Goal: Task Accomplishment & Management: Manage account settings

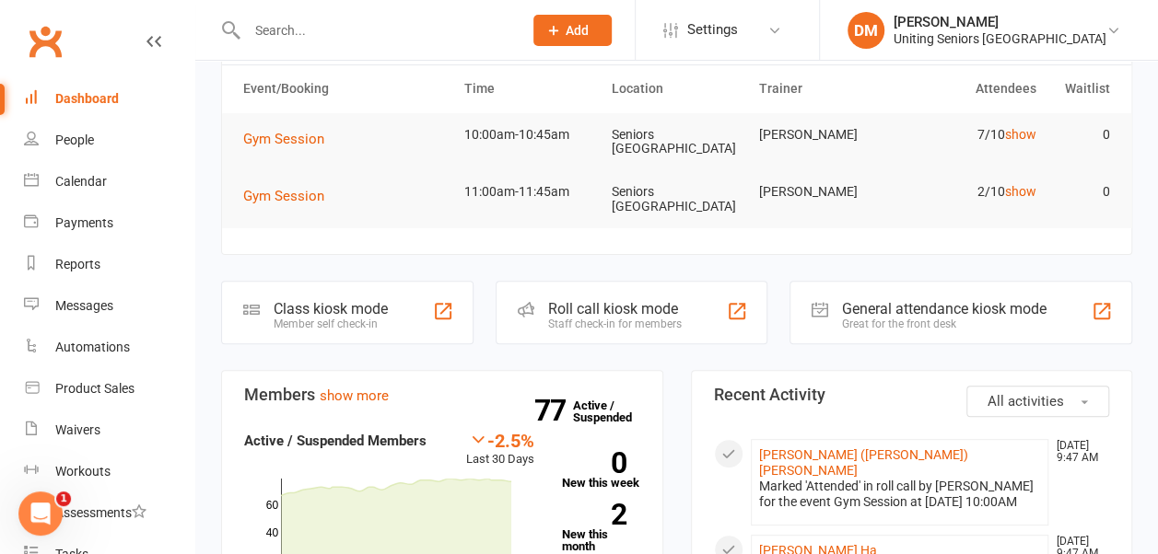
scroll to position [117, 0]
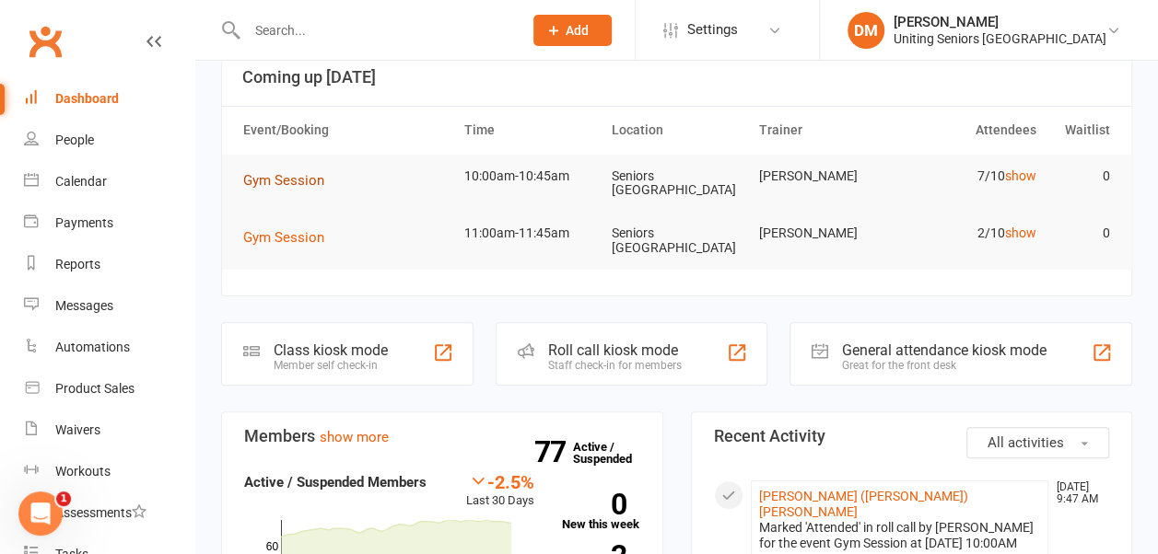
click at [283, 172] on span "Gym Session" at bounding box center [283, 180] width 81 height 17
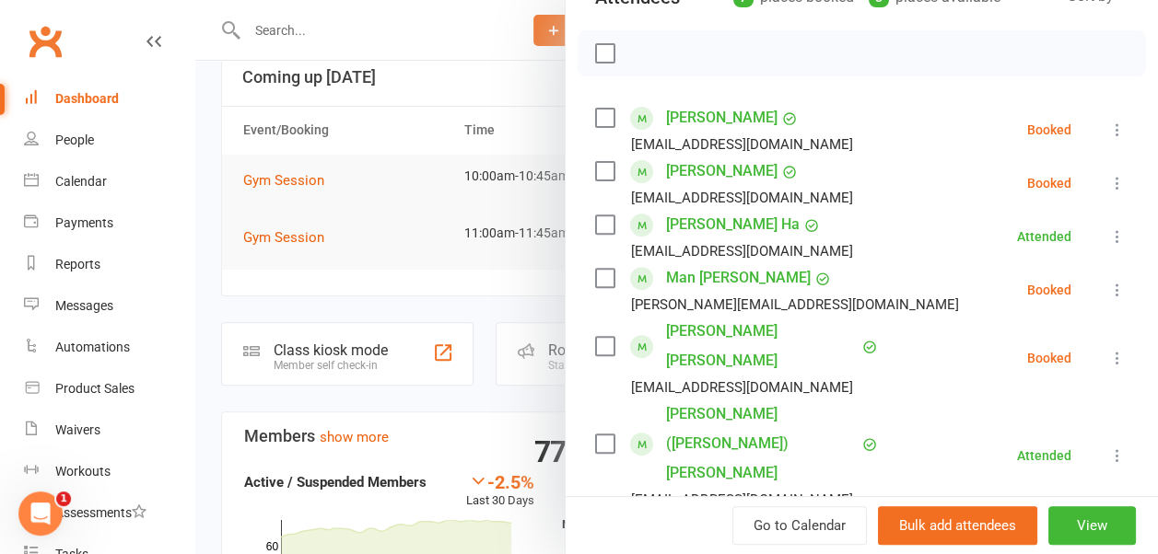
scroll to position [0, 0]
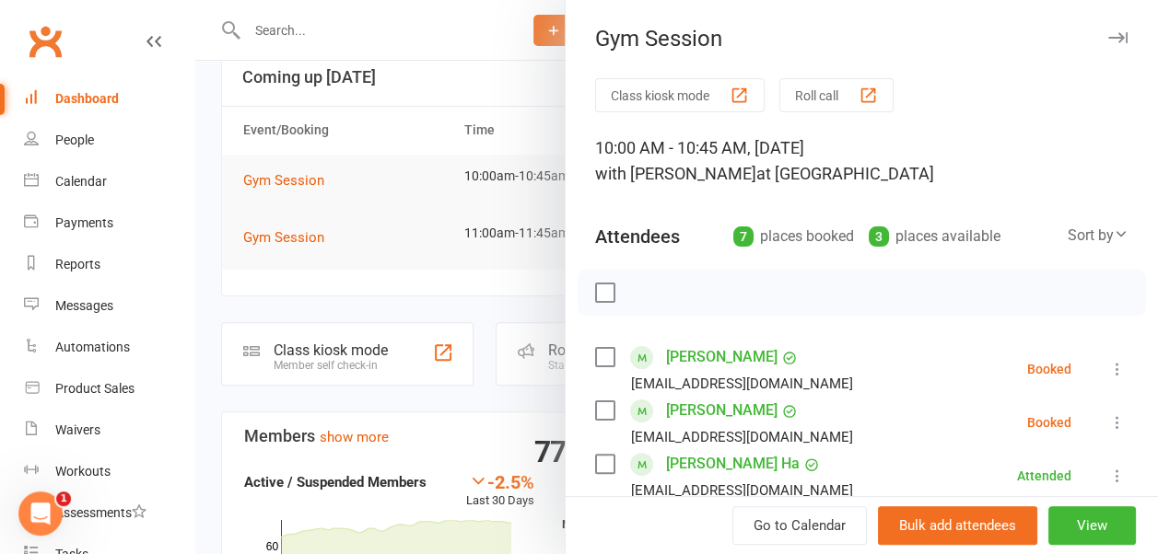
click at [1077, 33] on div "Gym Session" at bounding box center [861, 39] width 592 height 26
click at [1106, 45] on button "button" at bounding box center [1117, 38] width 22 height 22
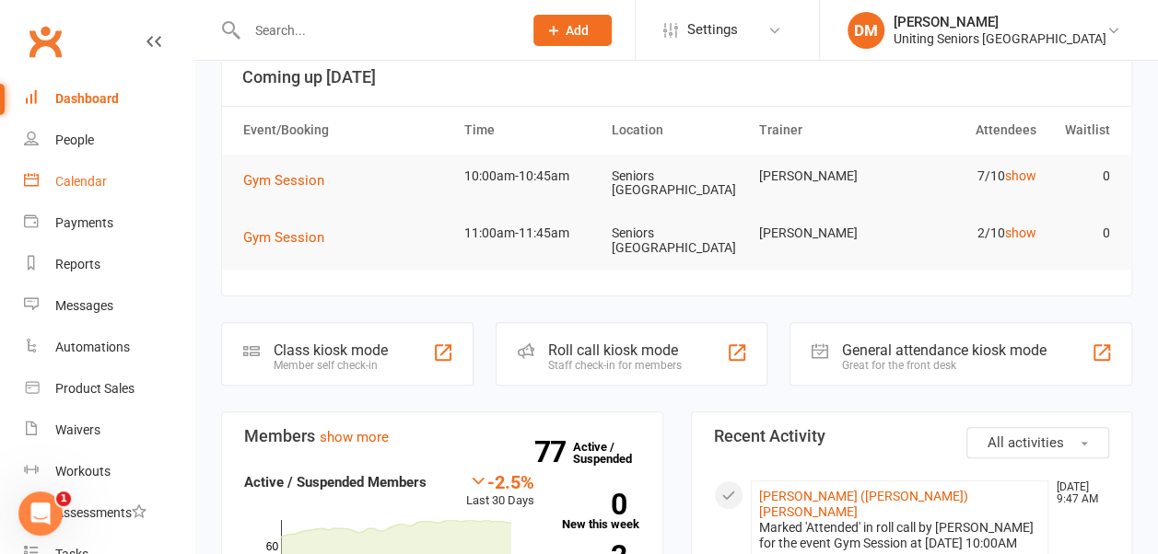
click at [109, 185] on link "Calendar" at bounding box center [109, 181] width 170 height 41
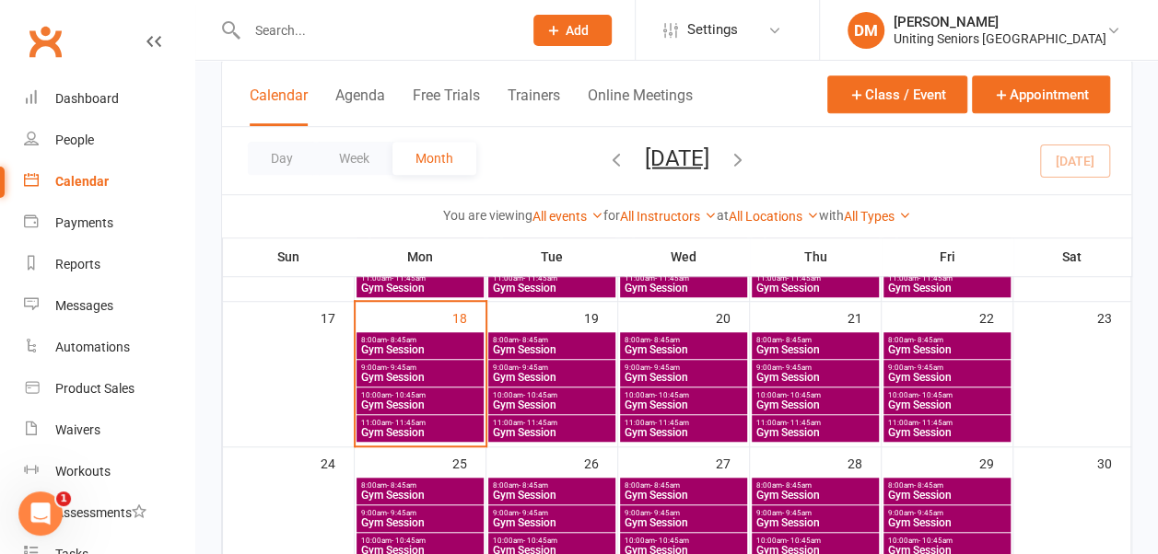
scroll to position [517, 0]
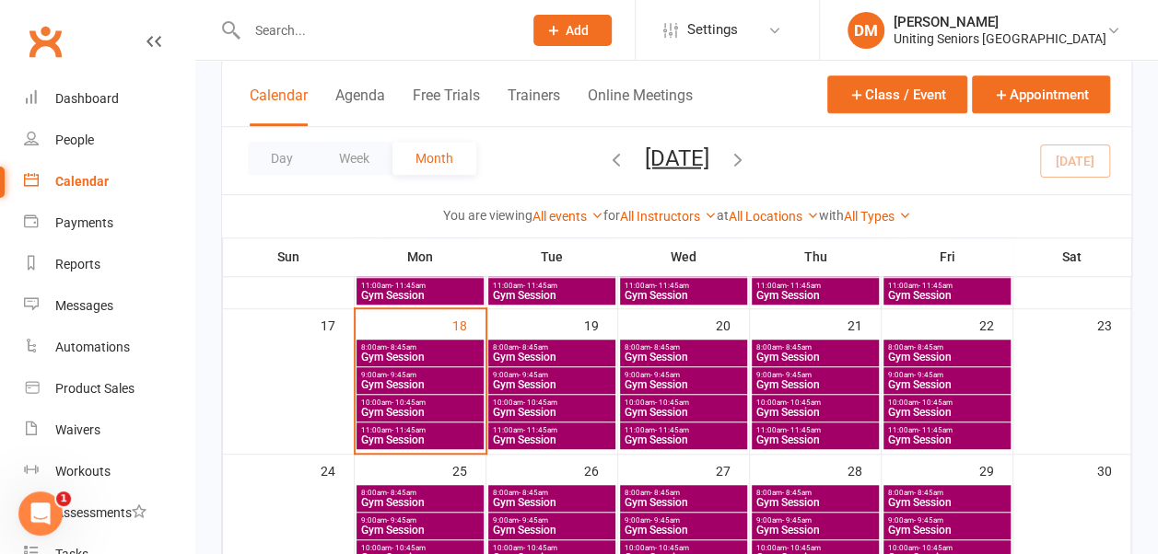
click at [672, 399] on span "- 10:45am" at bounding box center [672, 403] width 34 height 8
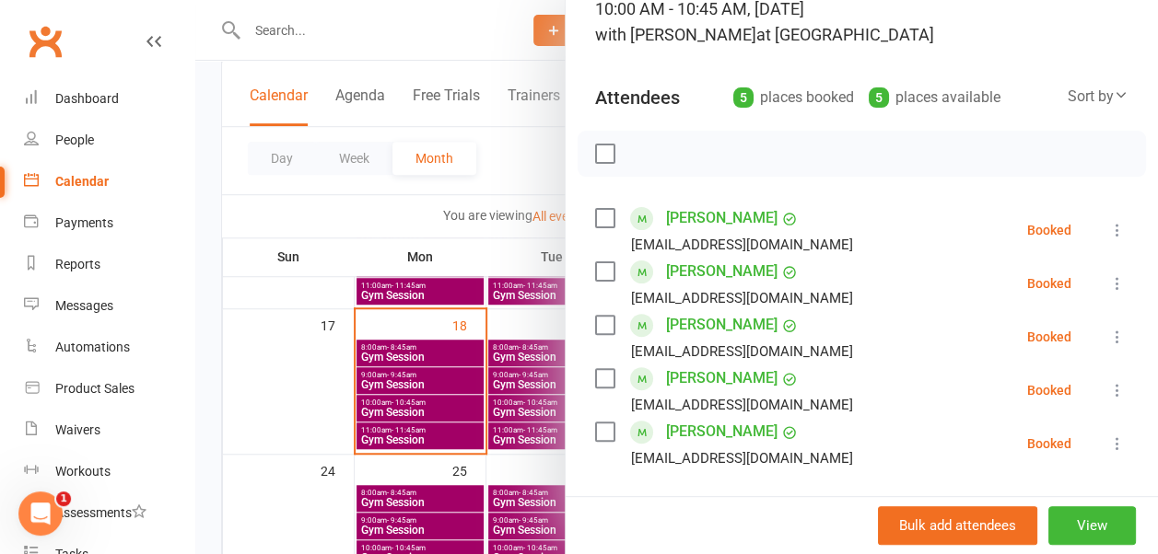
scroll to position [149, 0]
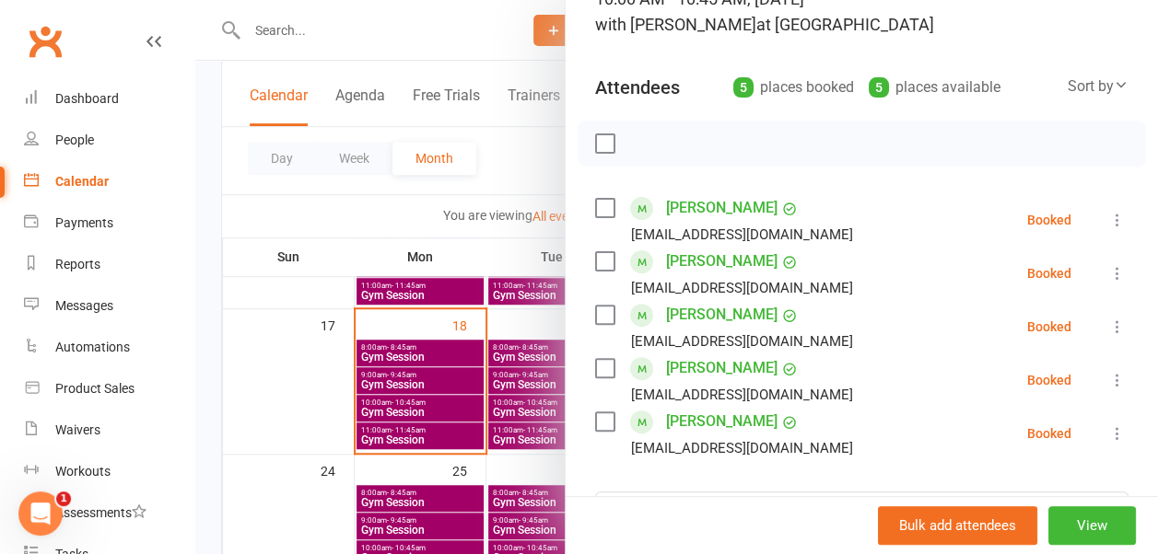
click at [1108, 332] on icon at bounding box center [1117, 327] width 18 height 18
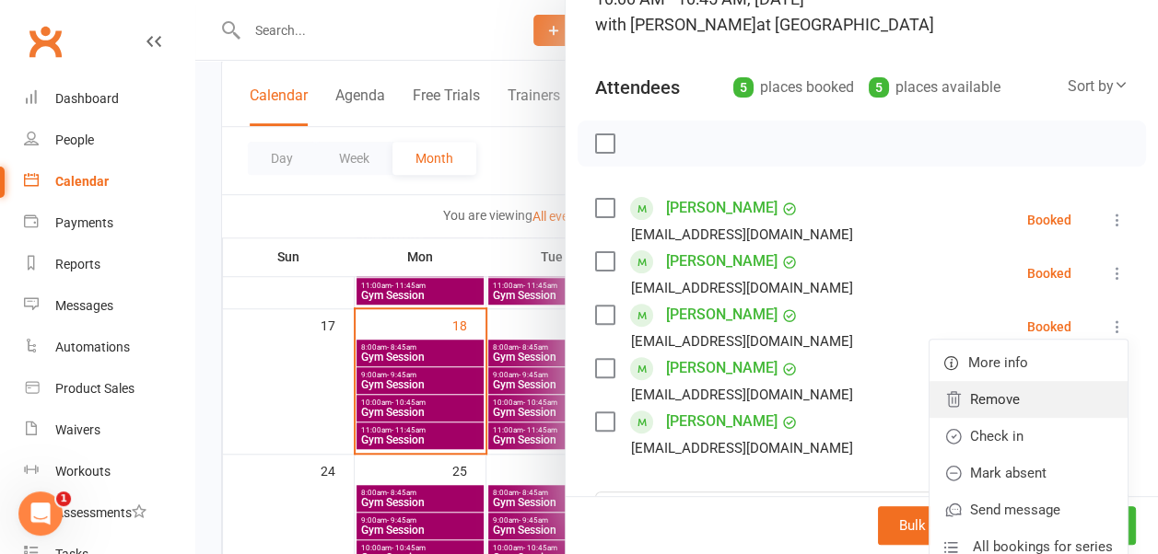
click at [1021, 401] on link "Remove" at bounding box center [1028, 399] width 198 height 37
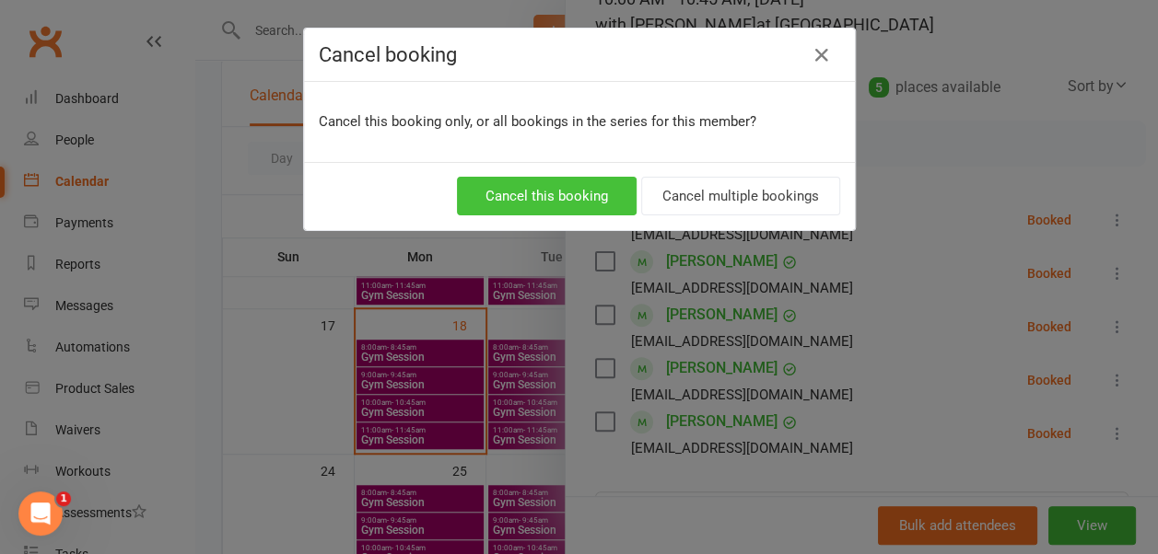
click at [587, 190] on button "Cancel this booking" at bounding box center [547, 196] width 180 height 39
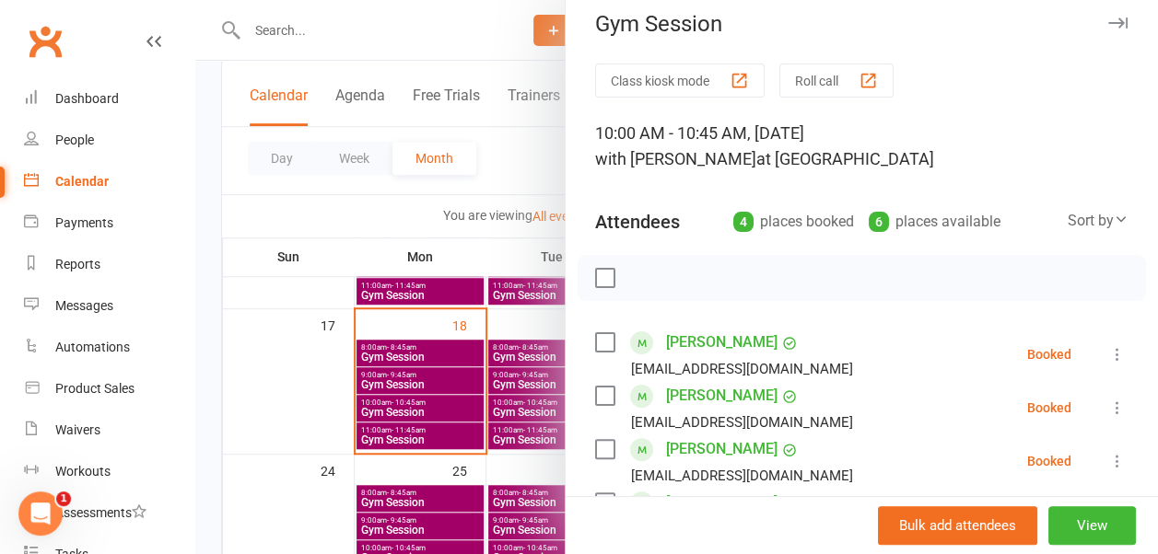
scroll to position [0, 0]
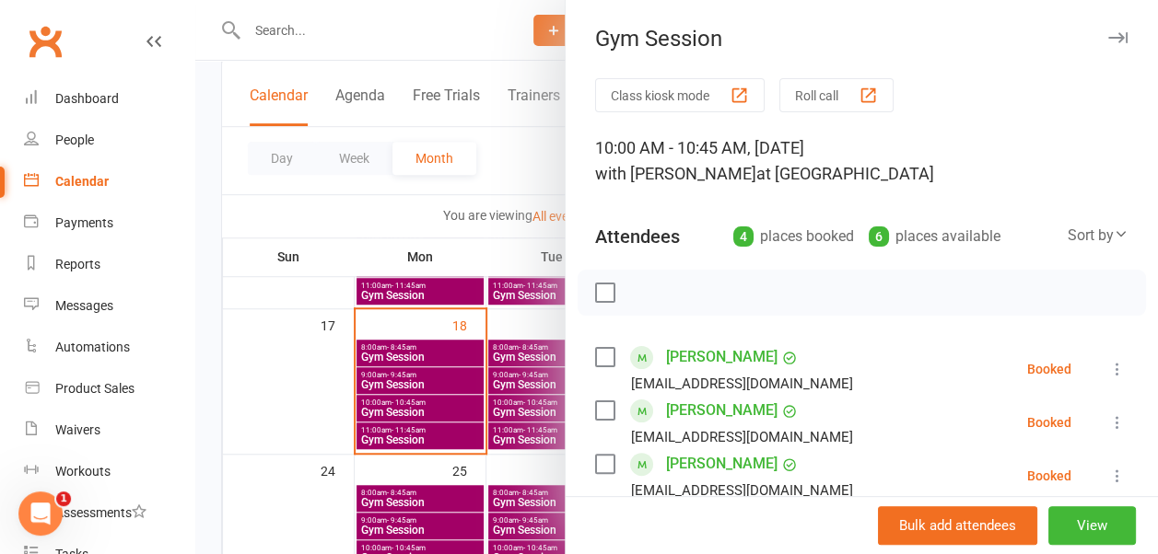
click at [1106, 27] on button "button" at bounding box center [1117, 38] width 22 height 22
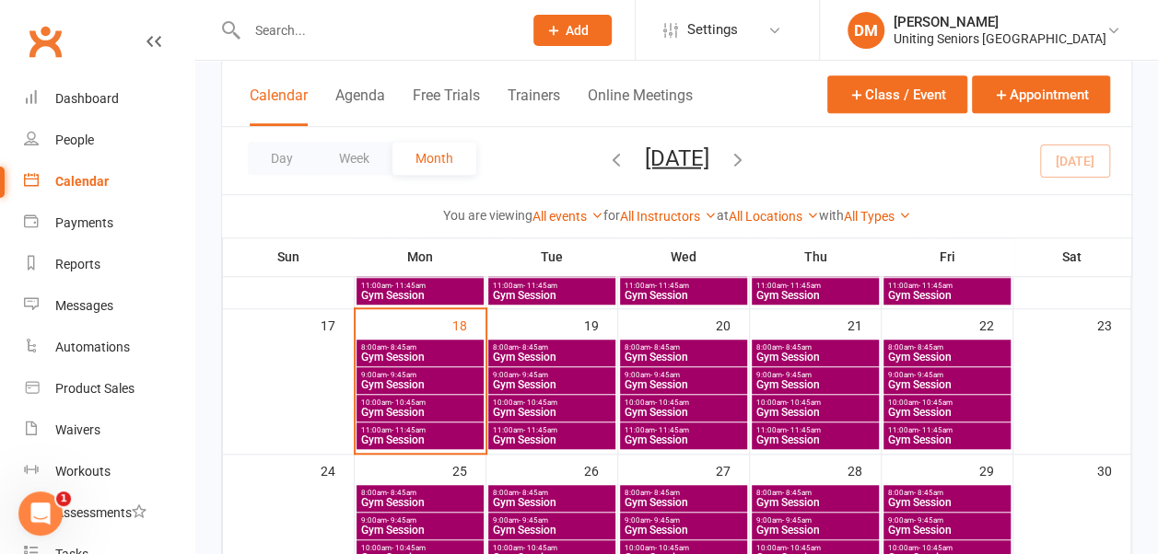
click at [803, 400] on span "- 10:45am" at bounding box center [804, 403] width 34 height 8
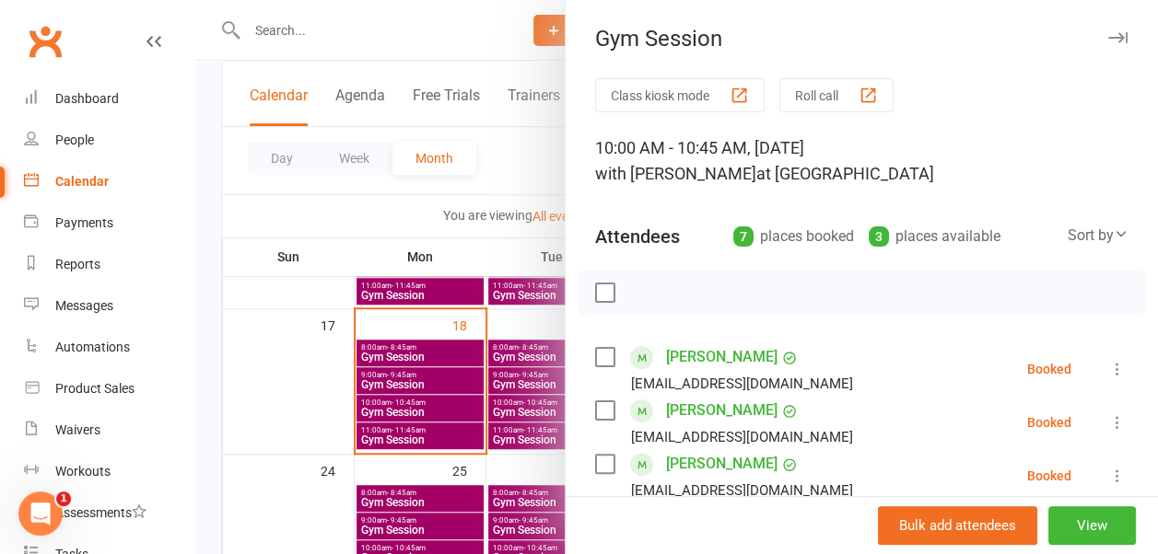
scroll to position [307, 0]
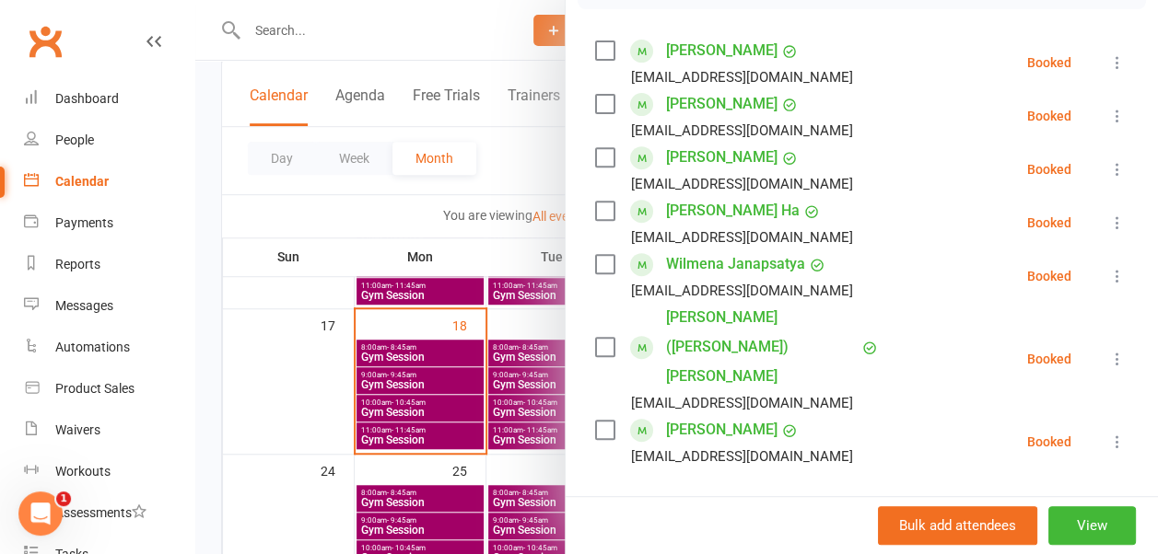
click at [718, 500] on input "search" at bounding box center [861, 519] width 533 height 39
type input "dillon"
click at [692, 544] on div "Suzanne Dillon" at bounding box center [683, 557] width 106 height 27
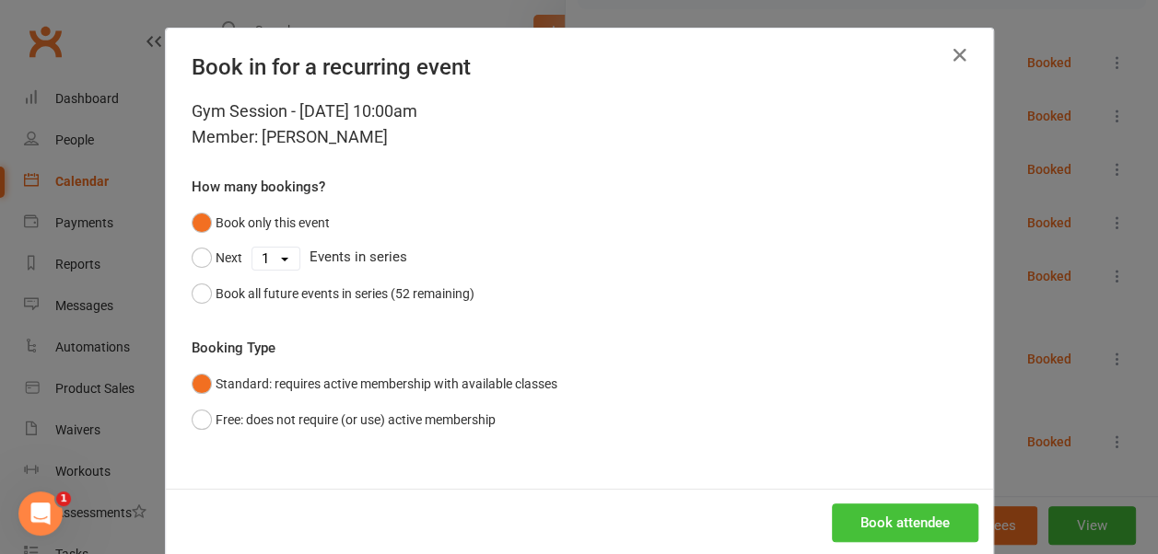
click at [871, 518] on button "Book attendee" at bounding box center [905, 523] width 146 height 39
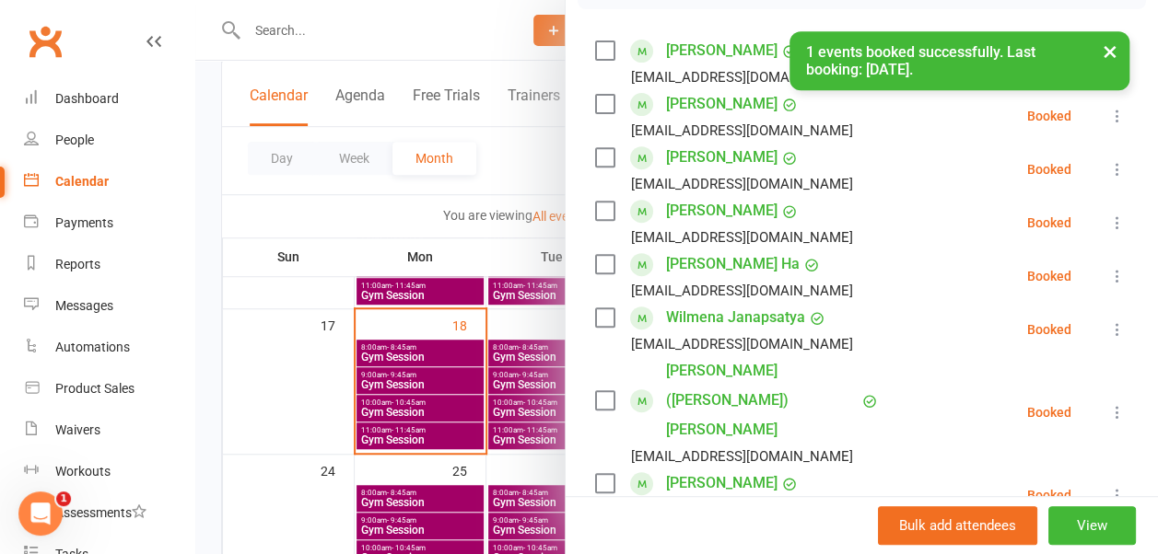
click at [1110, 51] on button "×" at bounding box center [1109, 51] width 33 height 40
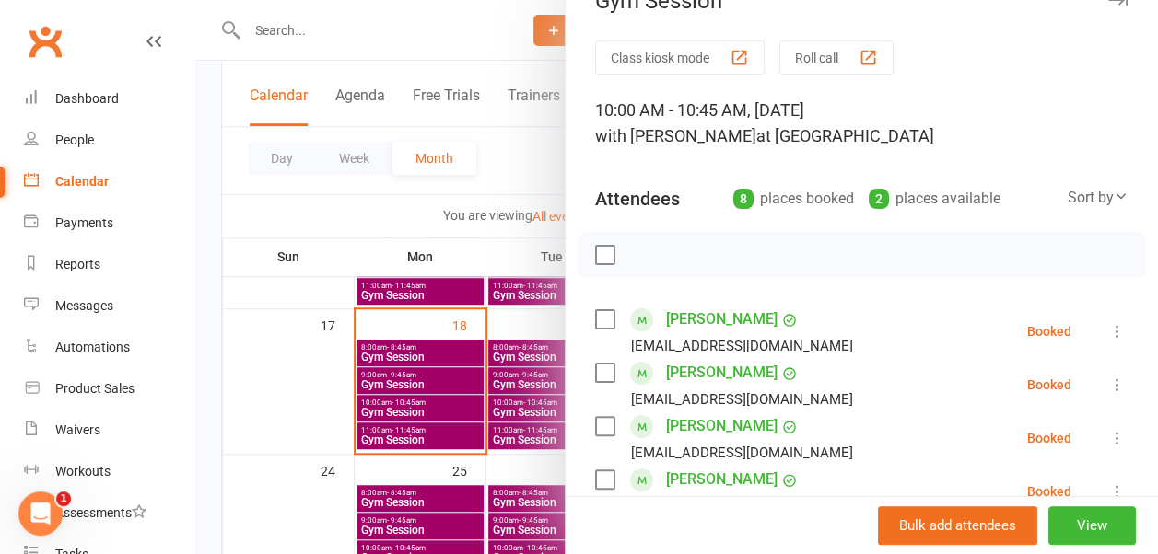
scroll to position [0, 0]
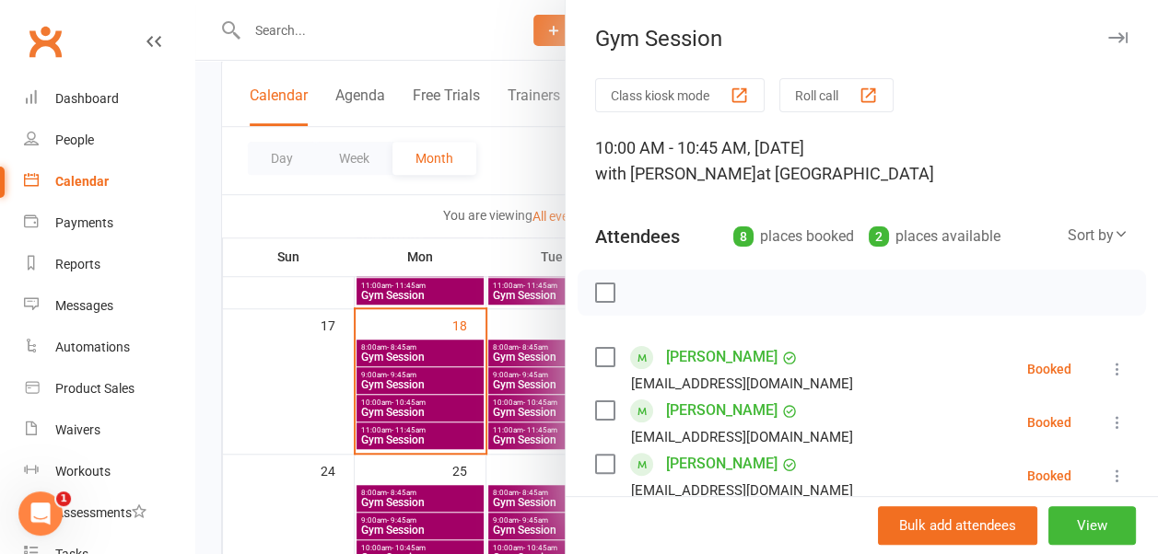
click at [1108, 42] on icon "button" at bounding box center [1117, 37] width 19 height 11
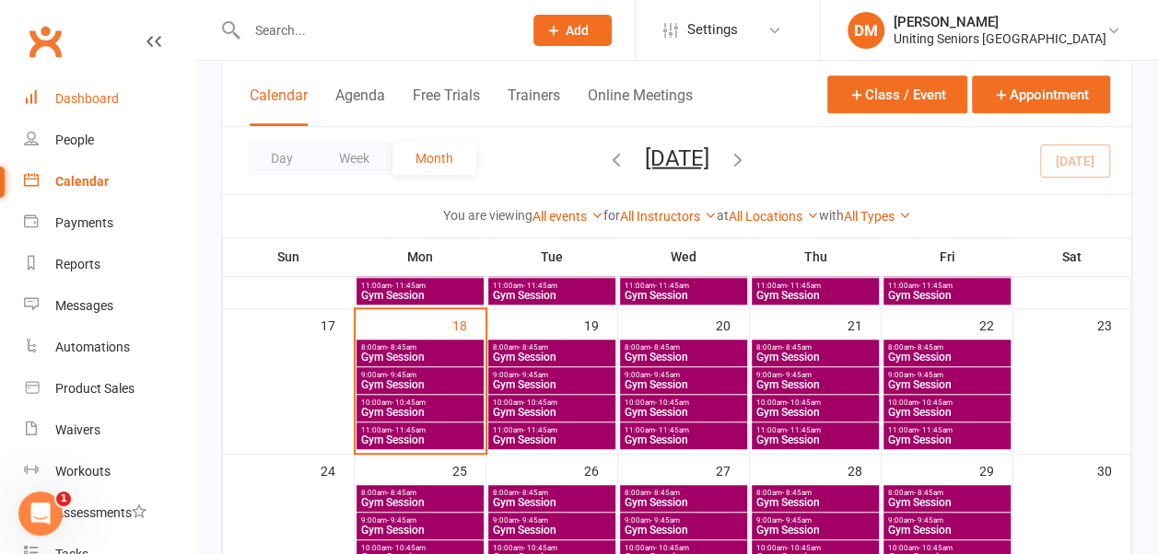
click at [116, 92] on div "Dashboard" at bounding box center [87, 98] width 64 height 15
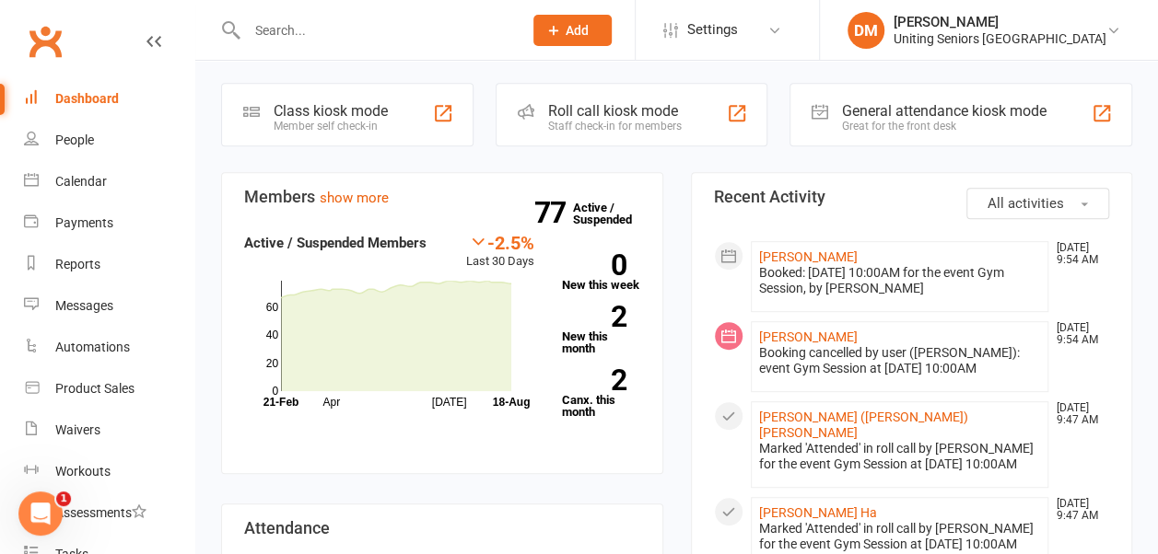
scroll to position [357, 0]
click at [88, 190] on link "Calendar" at bounding box center [109, 181] width 170 height 41
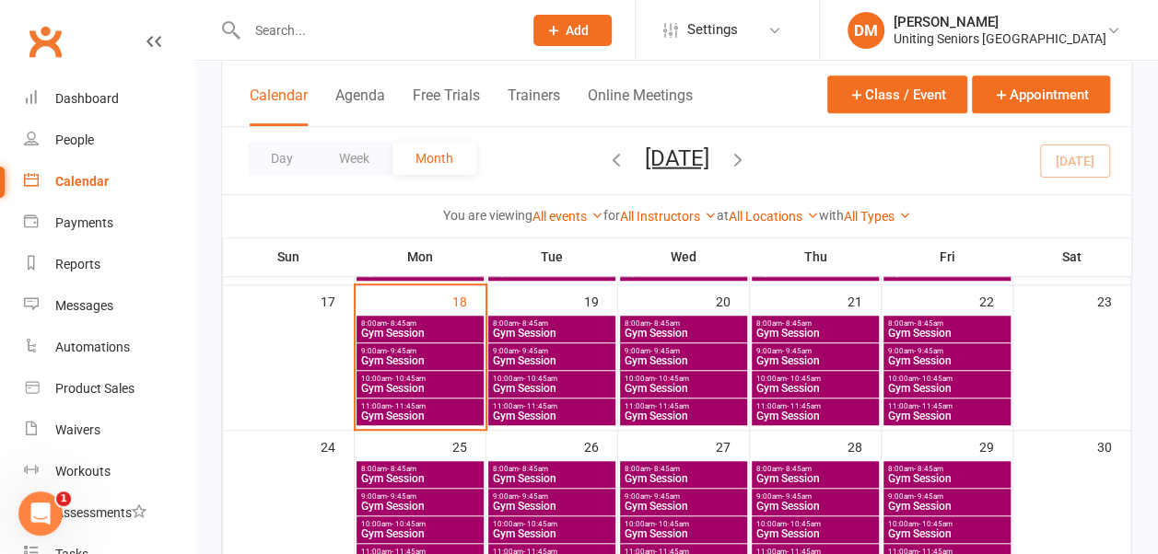
scroll to position [546, 0]
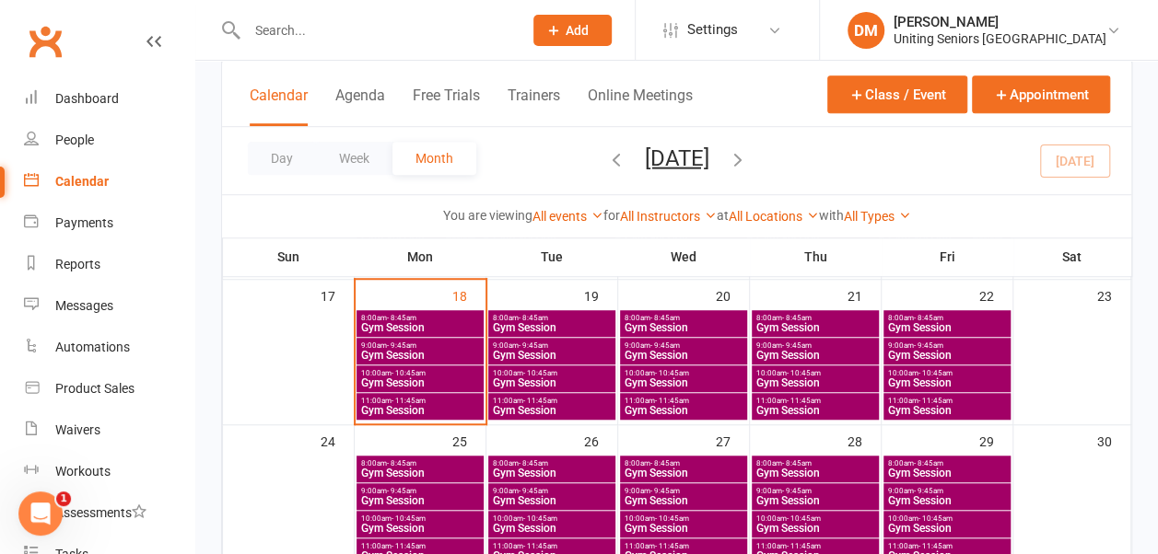
click at [648, 405] on span "Gym Session" at bounding box center [684, 410] width 120 height 11
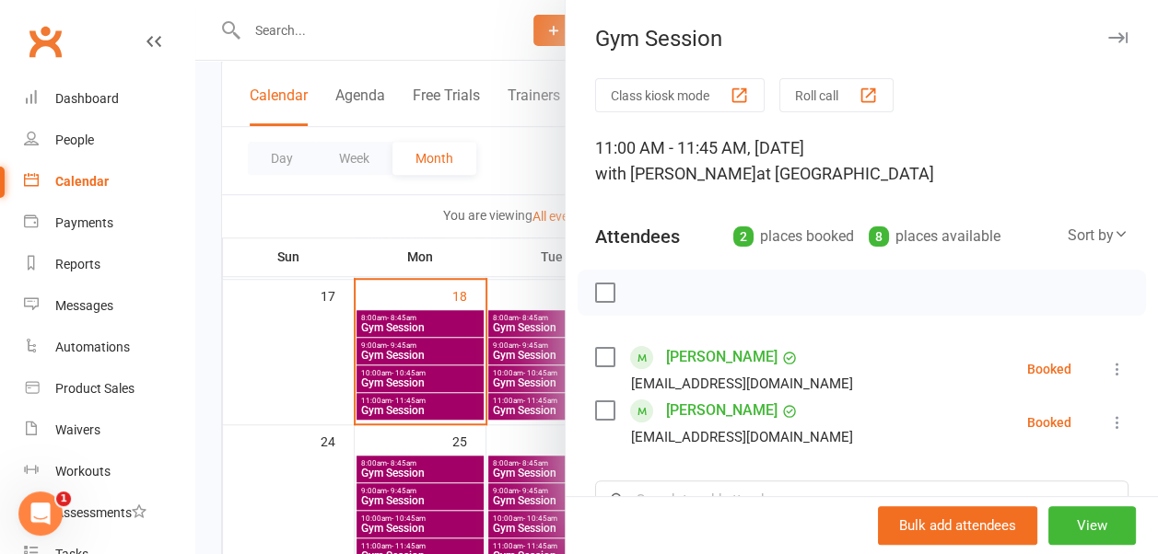
click at [1108, 38] on icon "button" at bounding box center [1117, 37] width 19 height 11
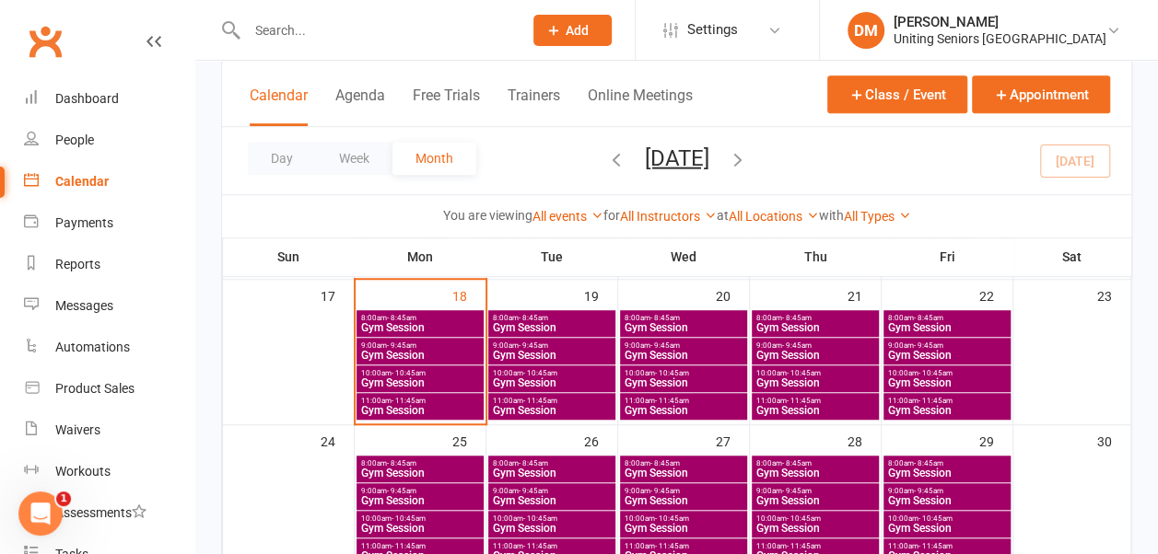
click at [799, 402] on span "- 11:45am" at bounding box center [804, 401] width 34 height 8
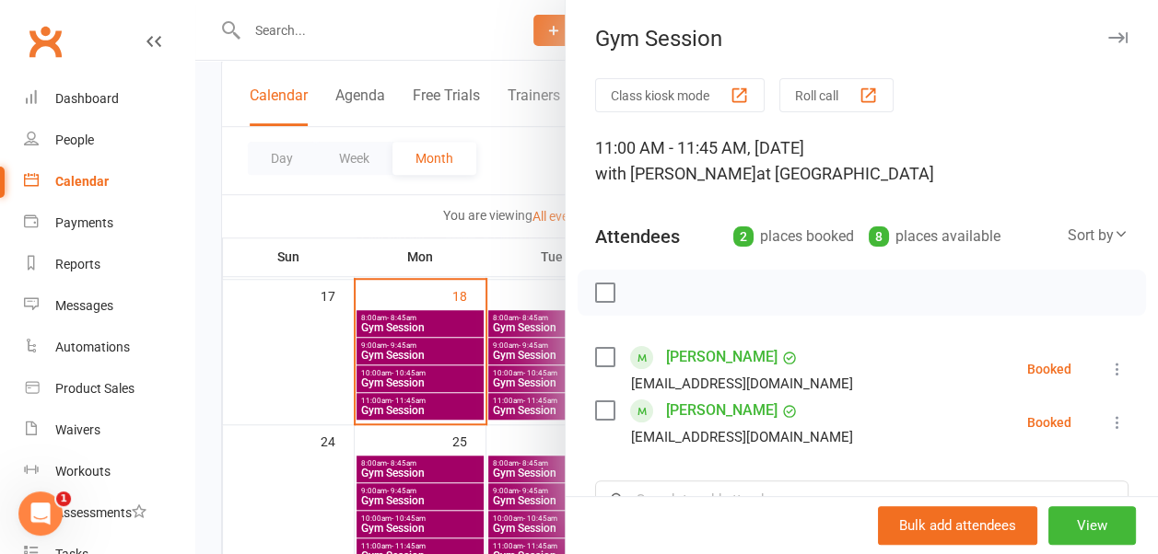
scroll to position [70, 0]
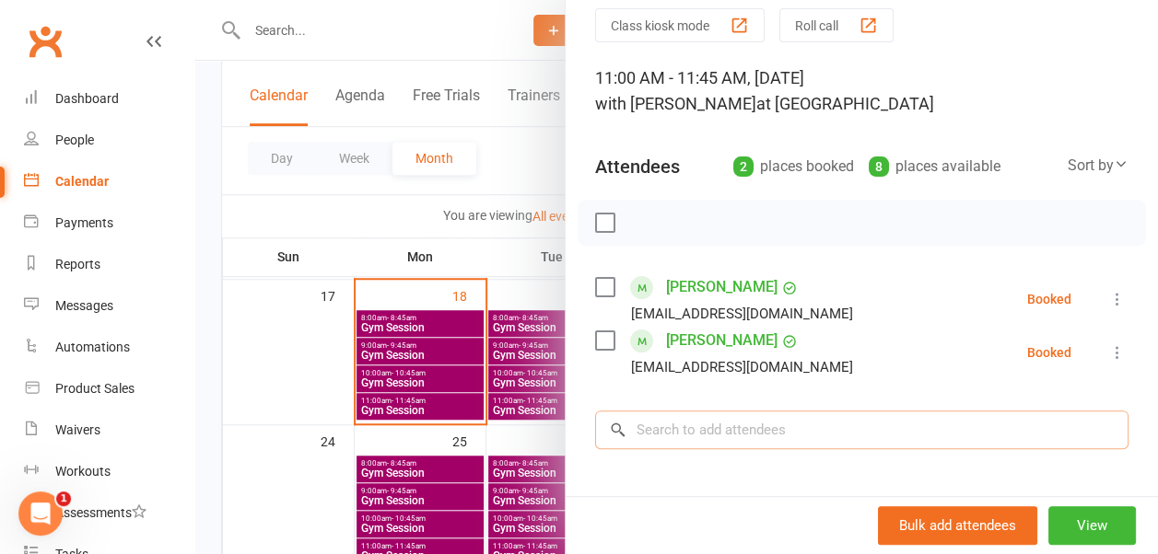
click at [697, 440] on input "search" at bounding box center [861, 430] width 533 height 39
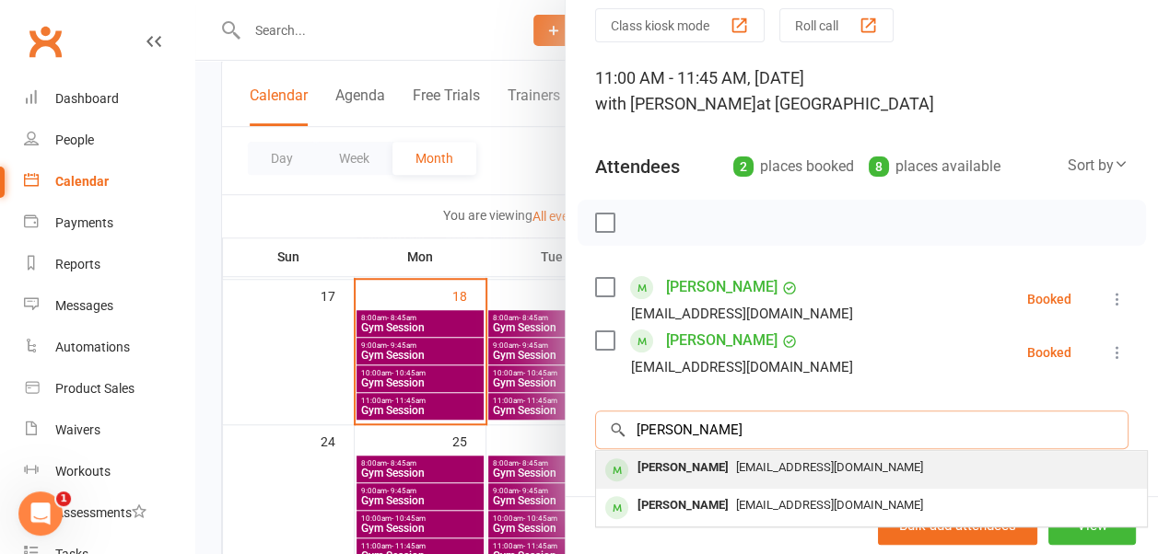
type input "helen sea"
click at [683, 466] on div "Helen Sealy" at bounding box center [683, 468] width 106 height 27
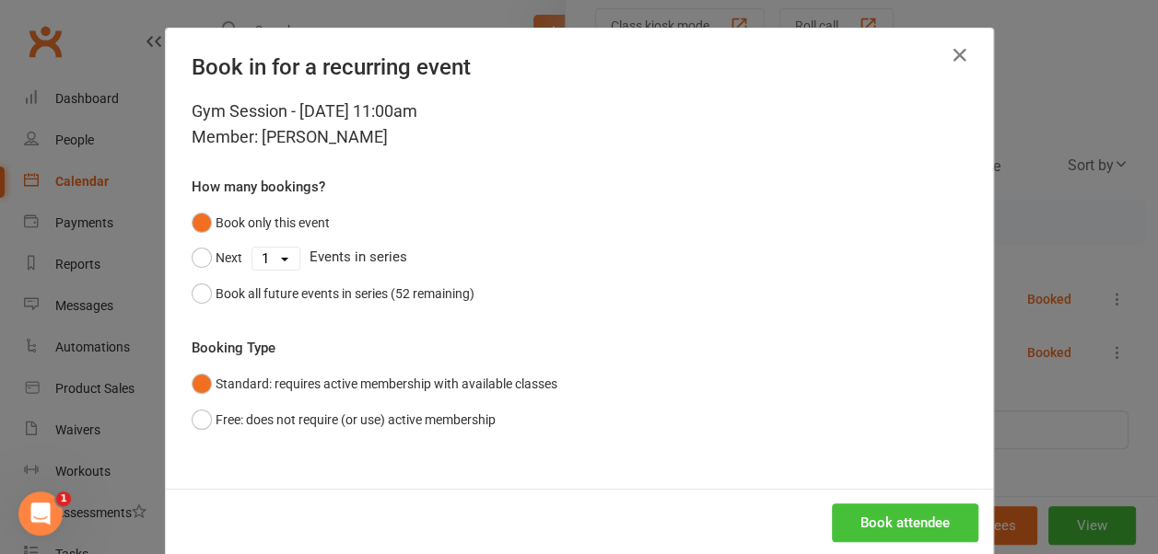
click at [867, 517] on button "Book attendee" at bounding box center [905, 523] width 146 height 39
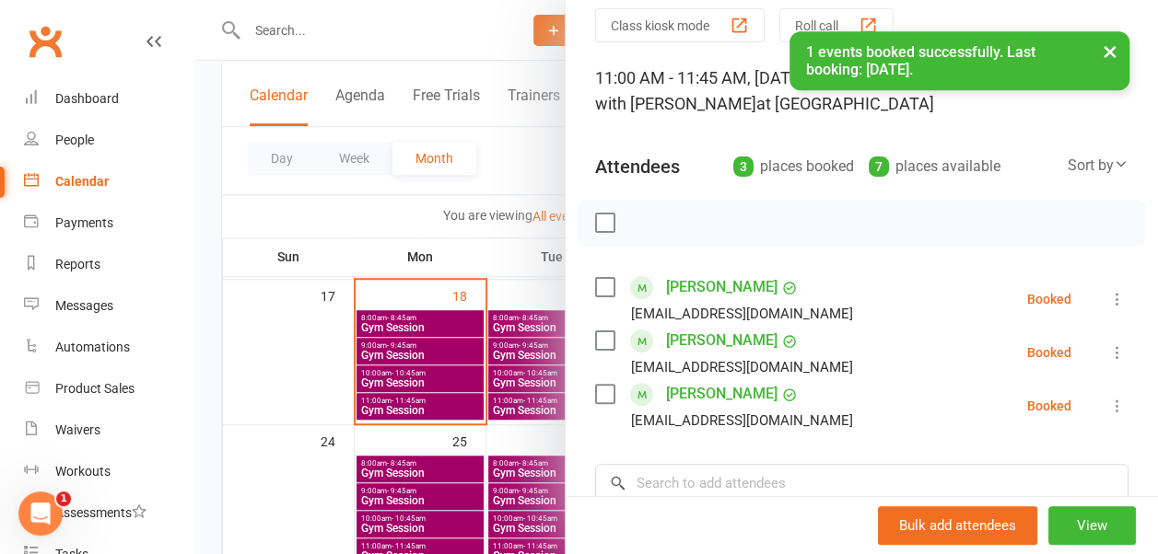
click at [1103, 54] on button "×" at bounding box center [1109, 51] width 33 height 40
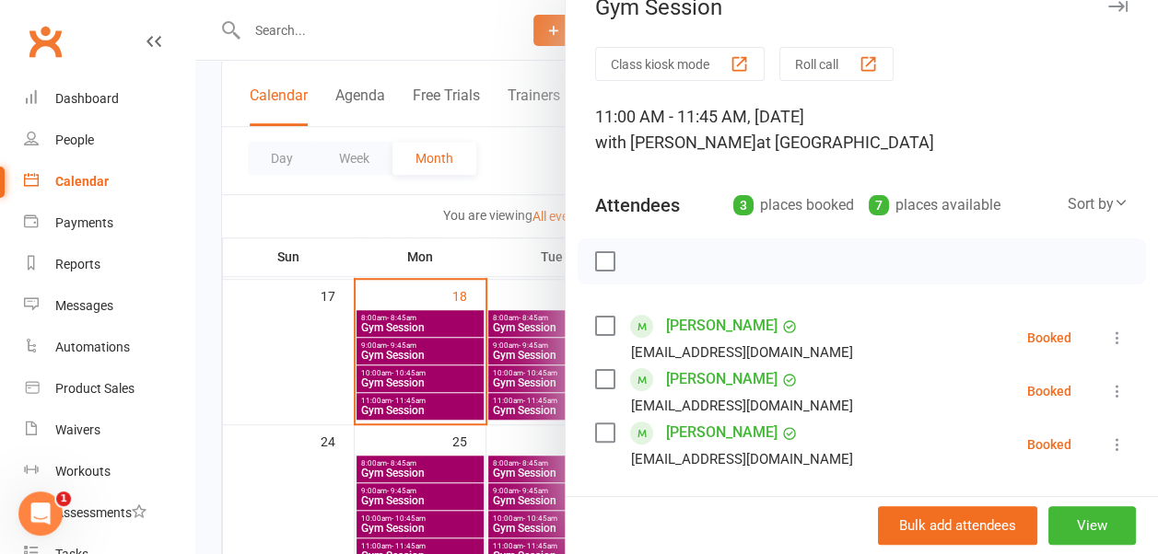
scroll to position [0, 0]
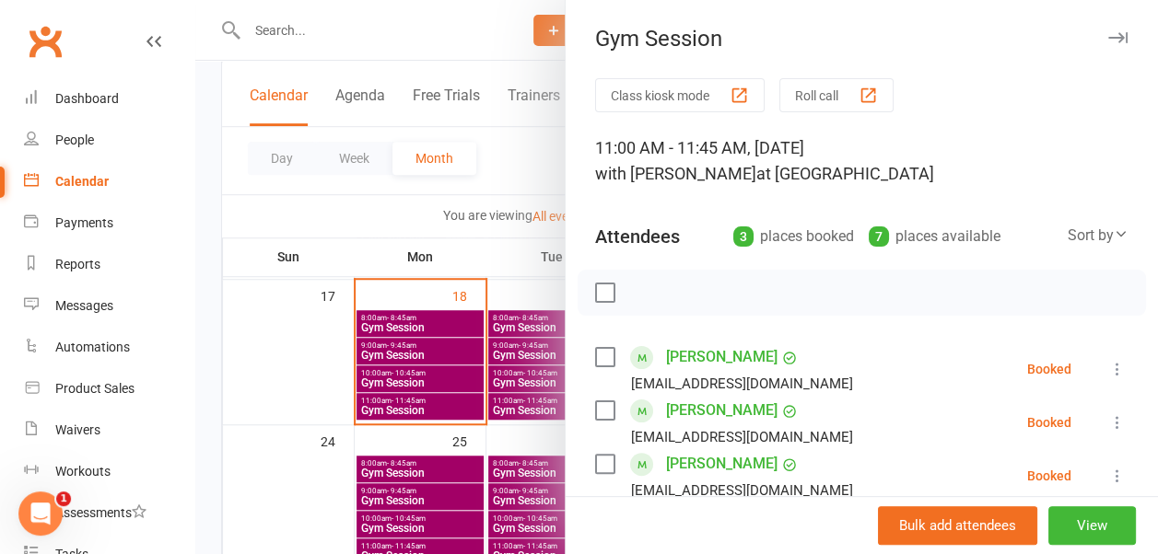
click at [1108, 38] on icon "button" at bounding box center [1117, 37] width 19 height 11
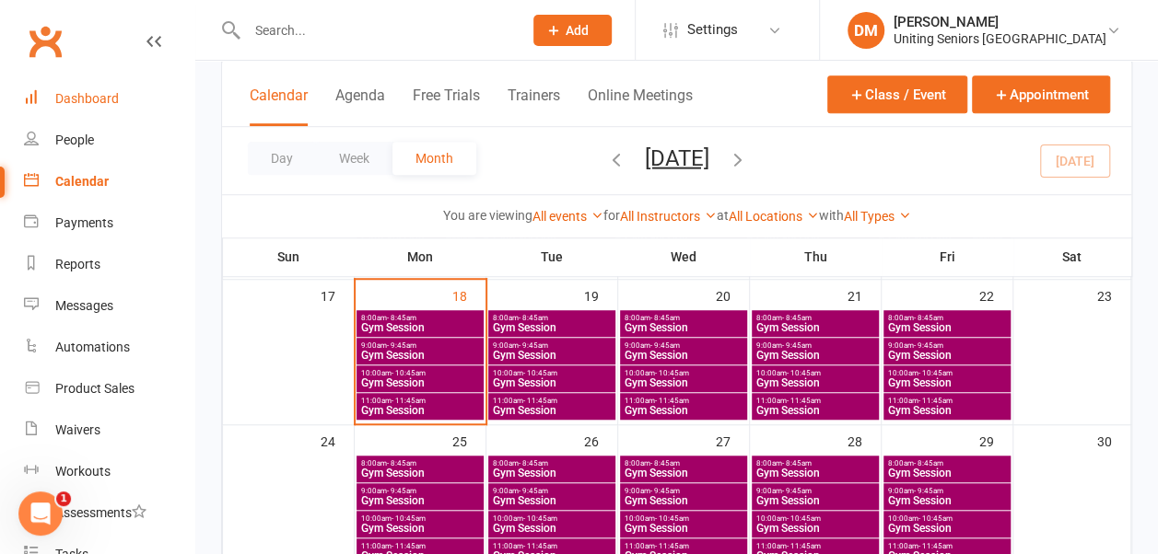
click at [111, 101] on div "Dashboard" at bounding box center [87, 98] width 64 height 15
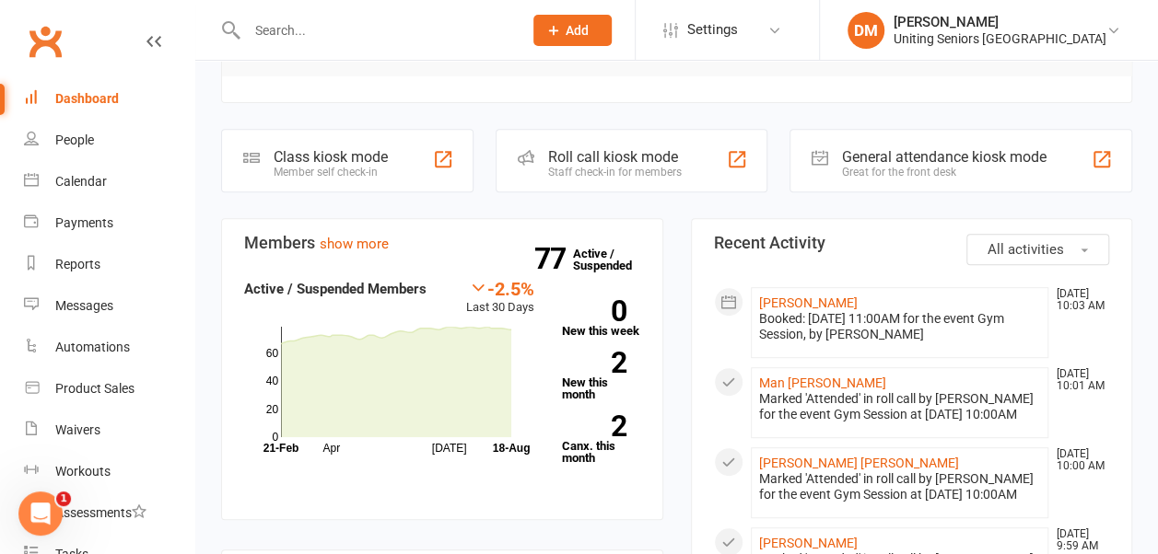
scroll to position [311, 0]
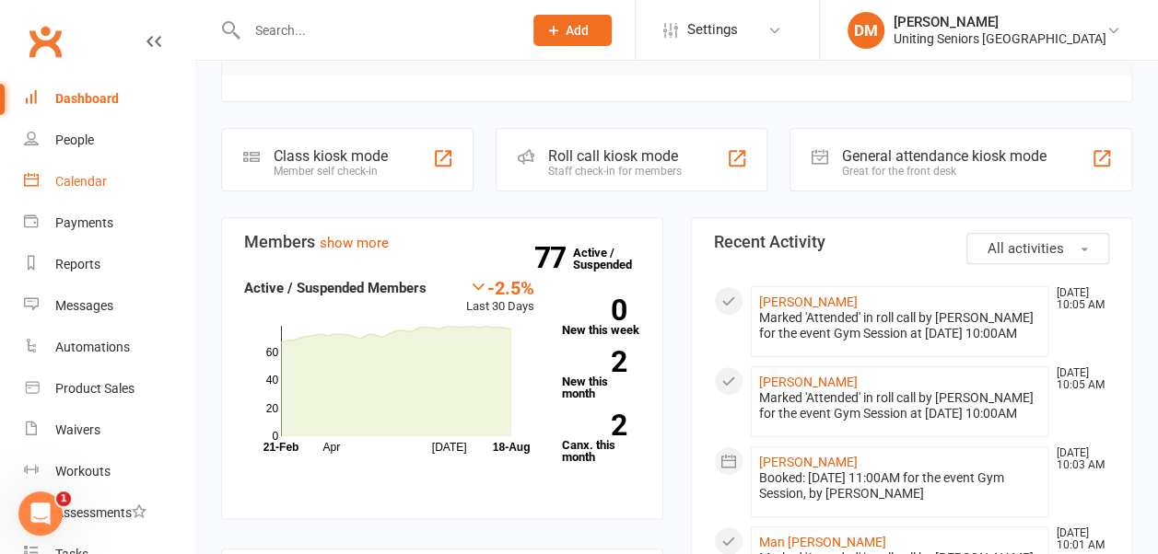
click at [71, 183] on div "Calendar" at bounding box center [81, 181] width 52 height 15
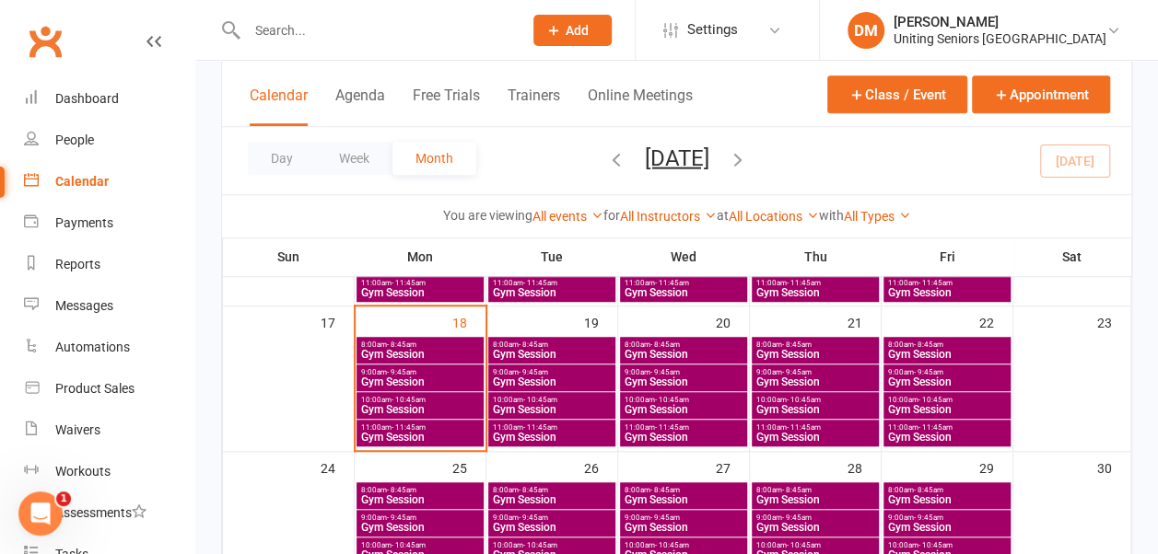
scroll to position [520, 0]
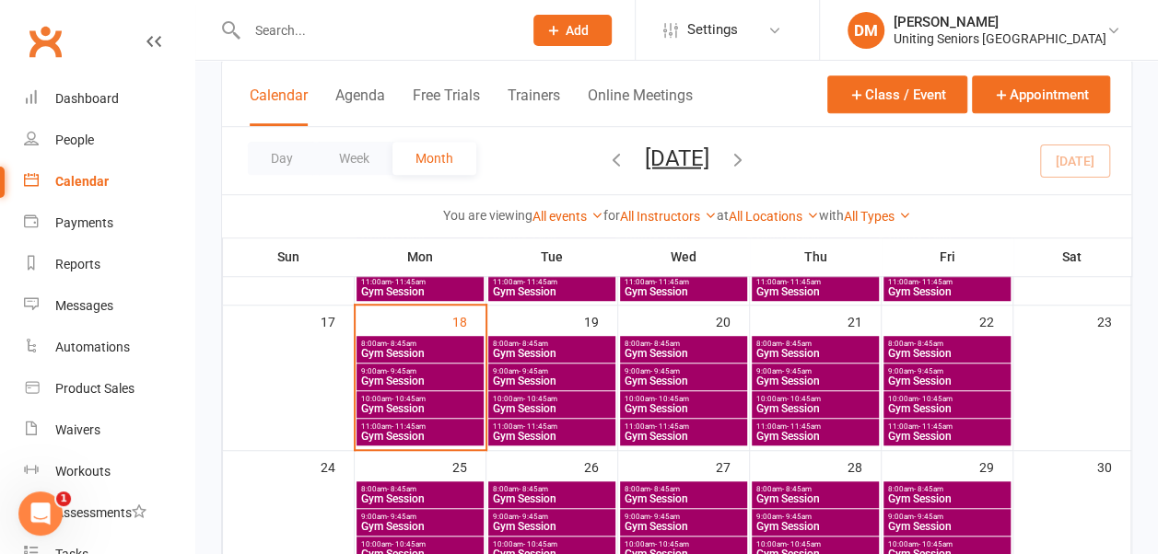
click at [650, 376] on span "Gym Session" at bounding box center [684, 381] width 120 height 11
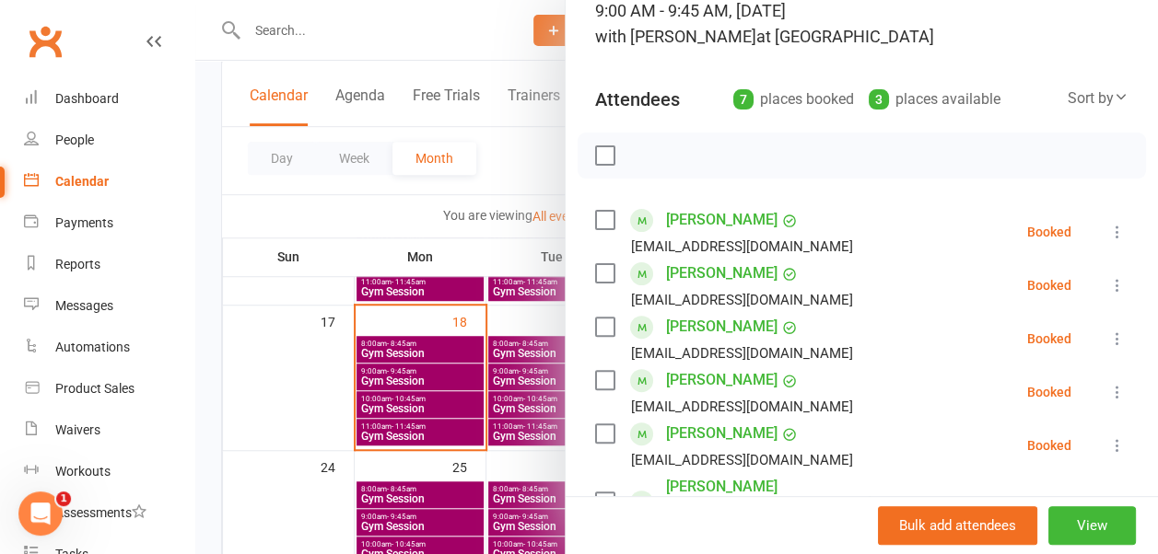
scroll to position [0, 0]
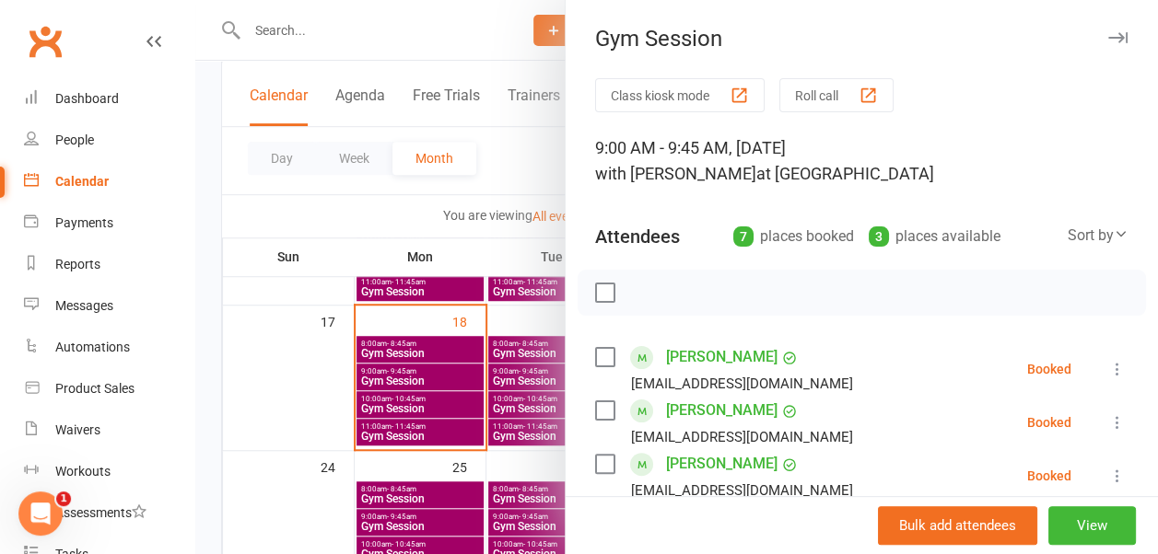
click at [1108, 32] on icon "button" at bounding box center [1117, 37] width 19 height 11
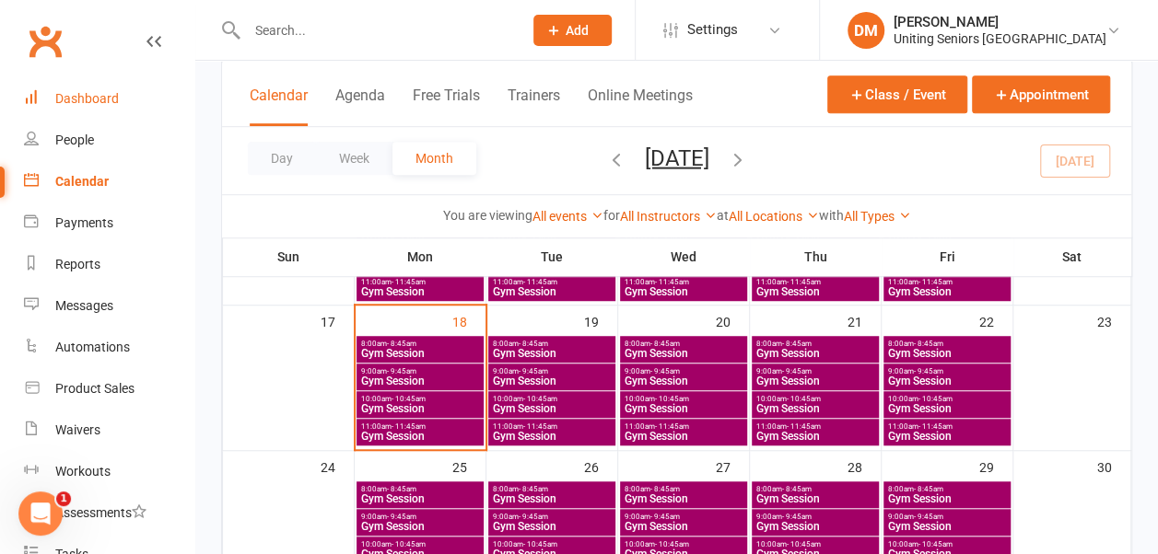
click at [66, 107] on link "Dashboard" at bounding box center [109, 98] width 170 height 41
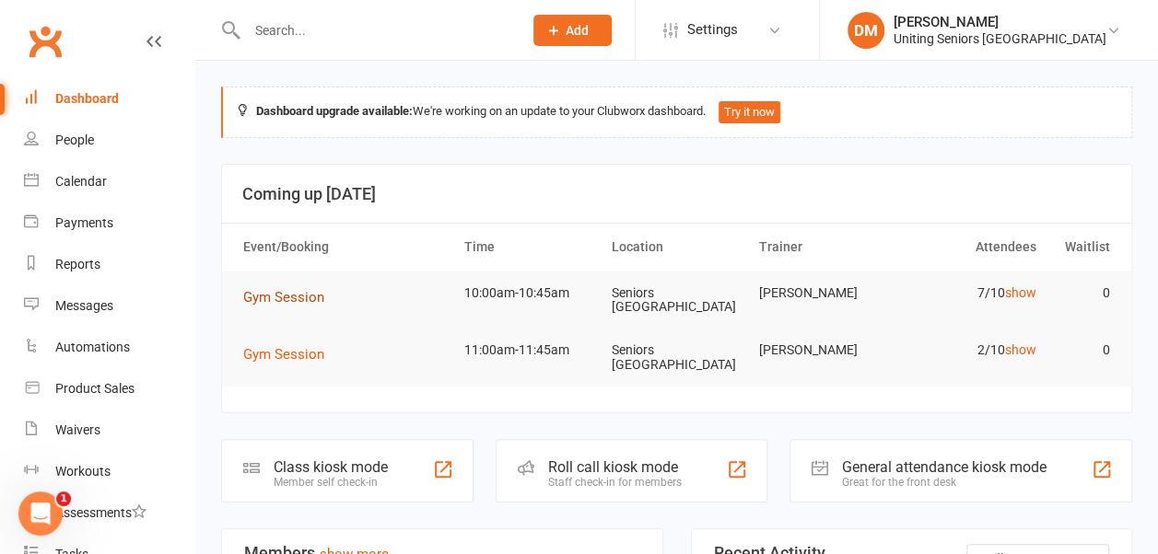
click at [297, 292] on span "Gym Session" at bounding box center [283, 297] width 81 height 17
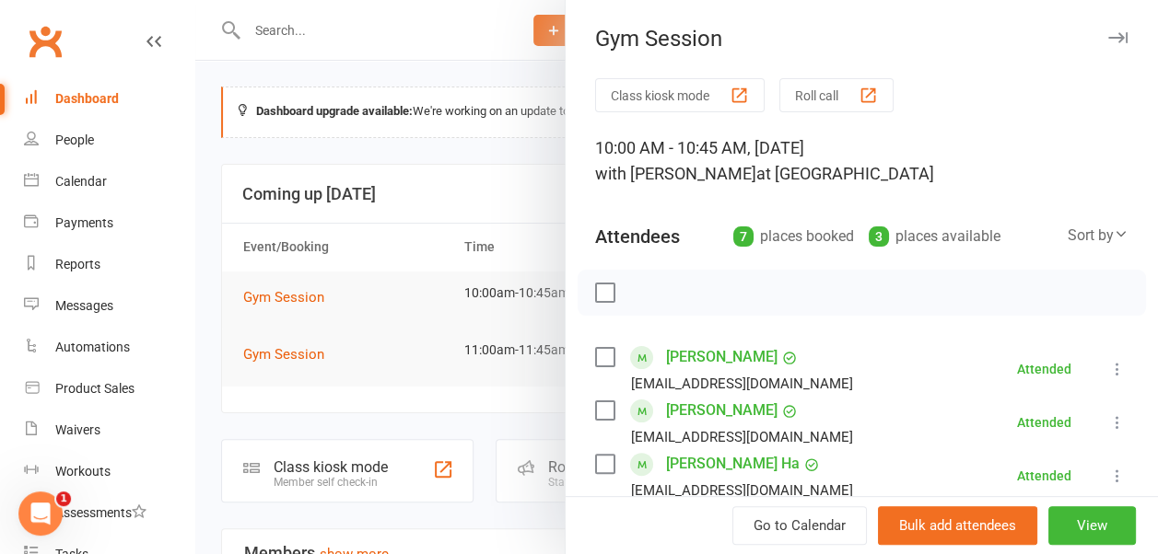
click at [1108, 36] on icon "button" at bounding box center [1117, 37] width 19 height 11
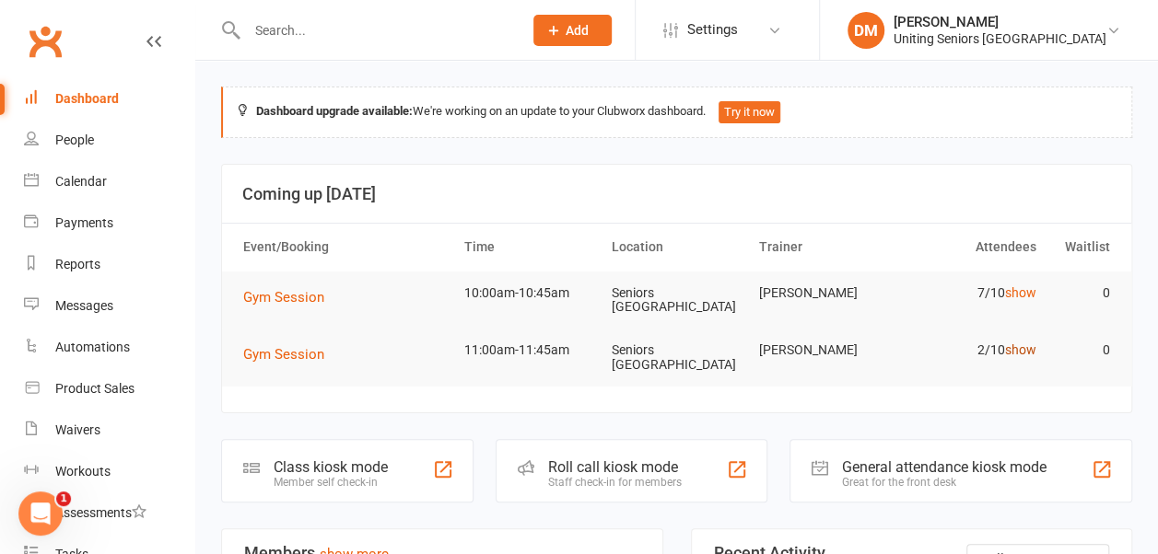
click at [1019, 349] on link "show" at bounding box center [1020, 350] width 31 height 15
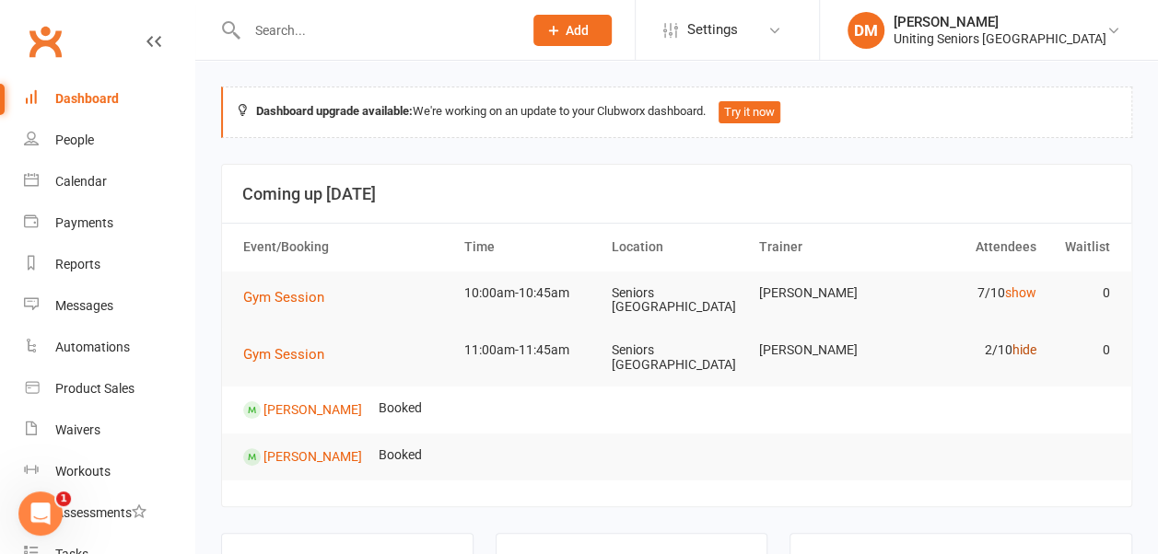
click at [1019, 349] on link "hide" at bounding box center [1024, 350] width 24 height 15
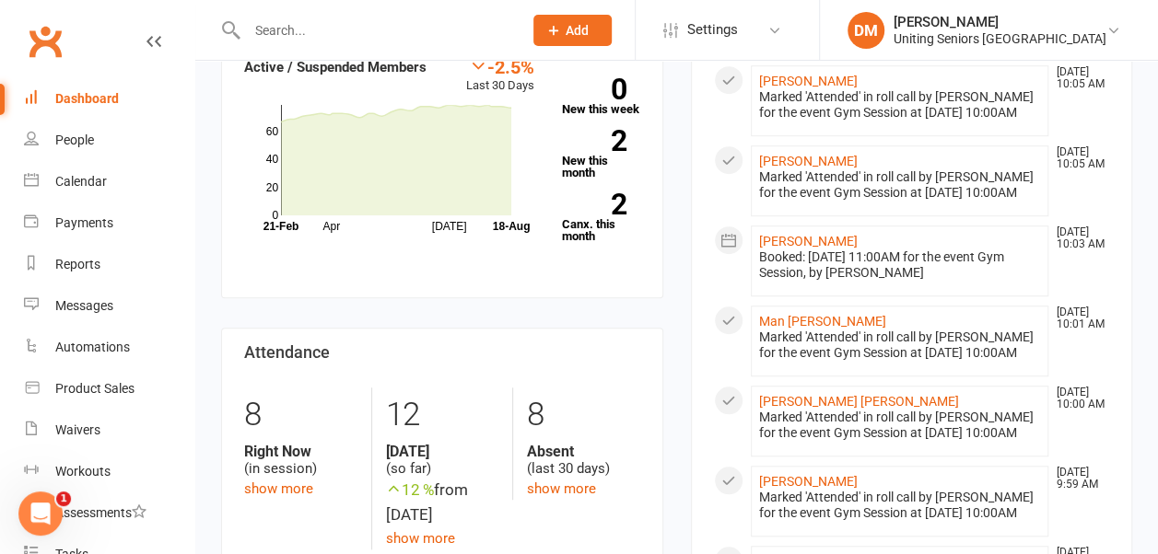
scroll to position [533, 0]
click at [95, 179] on div "Calendar" at bounding box center [81, 181] width 52 height 15
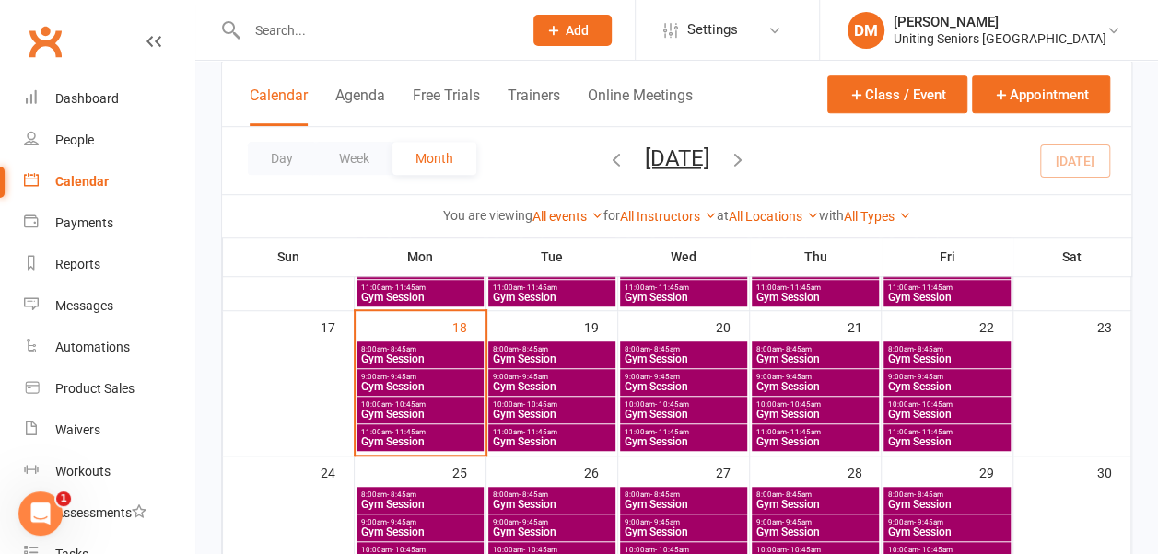
scroll to position [518, 0]
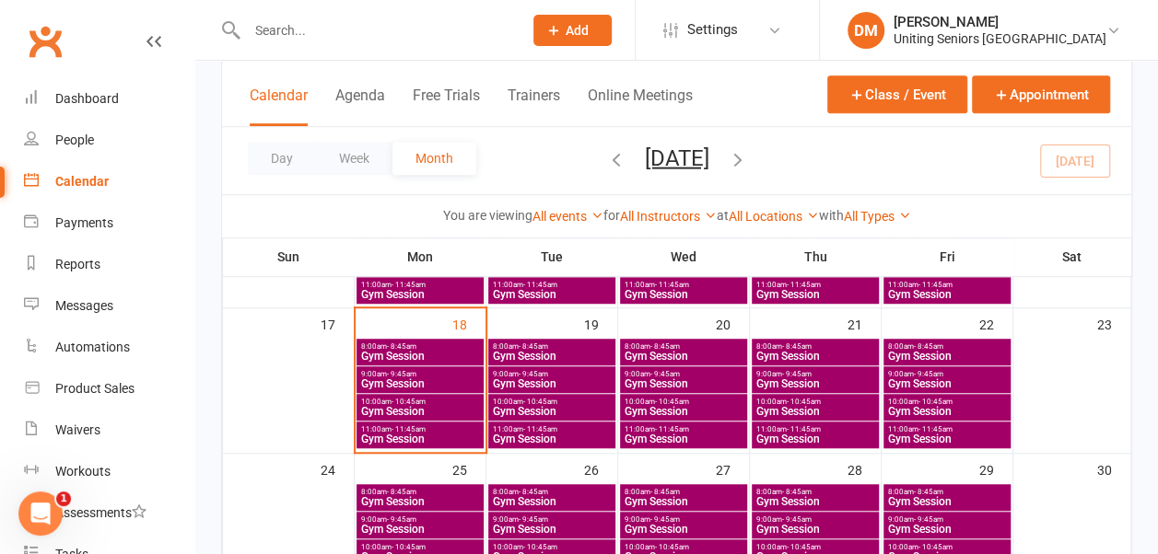
click at [659, 374] on span "- 9:45am" at bounding box center [664, 374] width 29 height 8
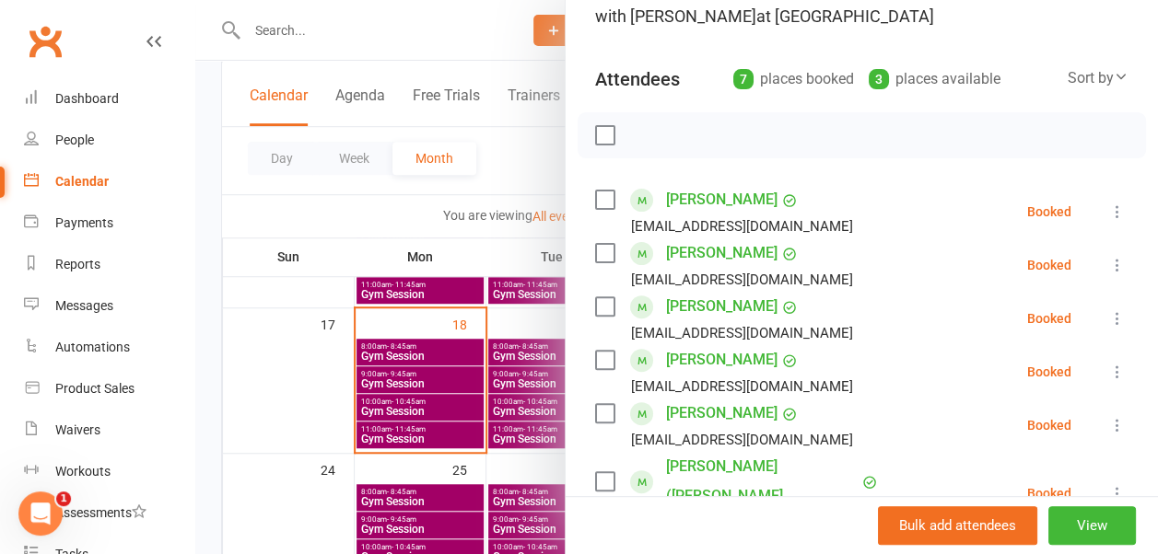
scroll to position [0, 0]
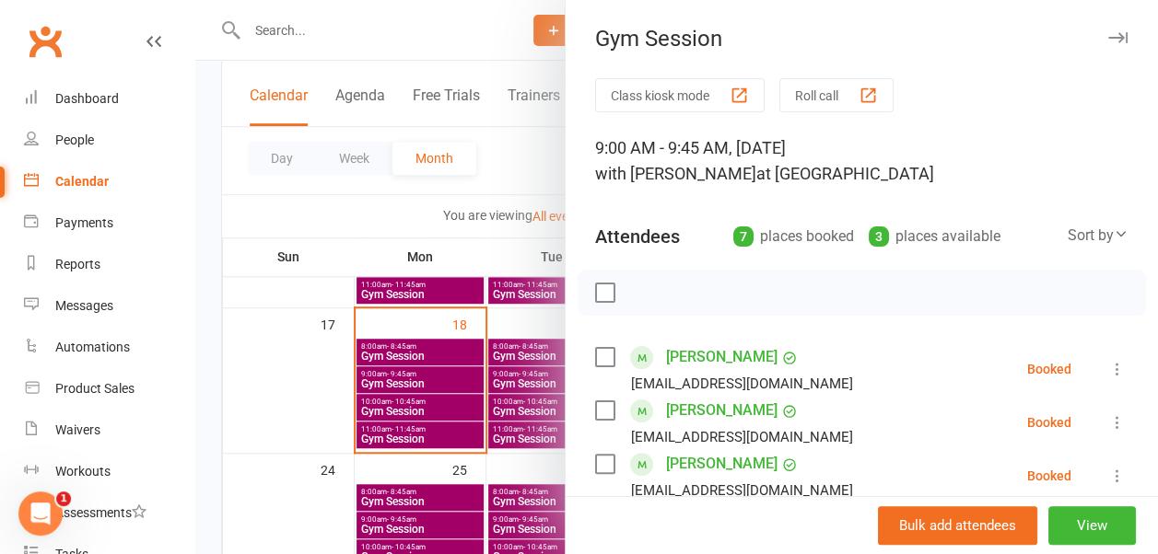
click at [1106, 39] on button "button" at bounding box center [1117, 38] width 22 height 22
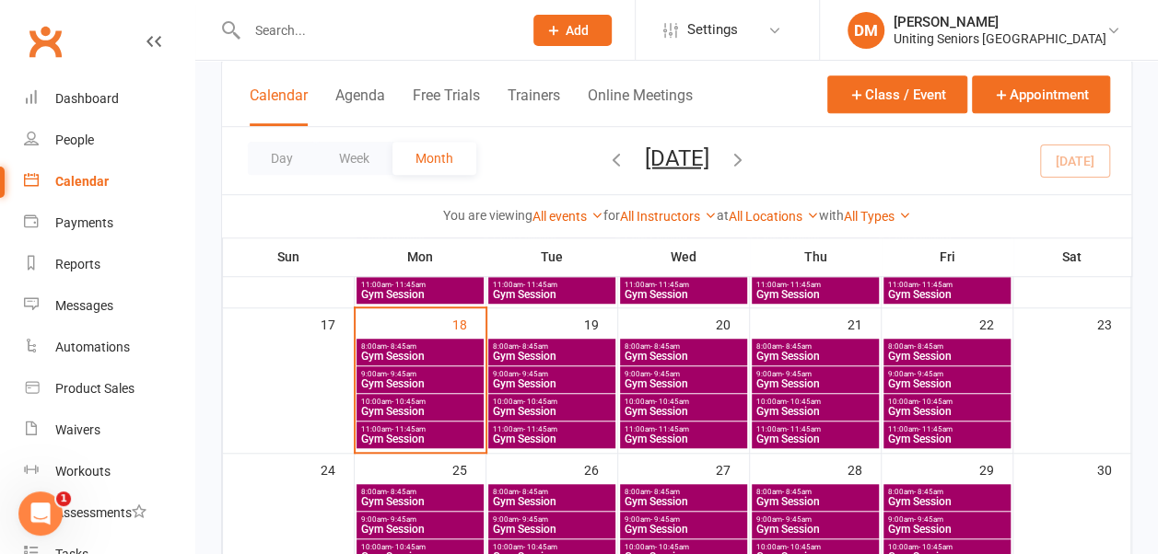
click at [894, 379] on span "Gym Session" at bounding box center [947, 384] width 120 height 11
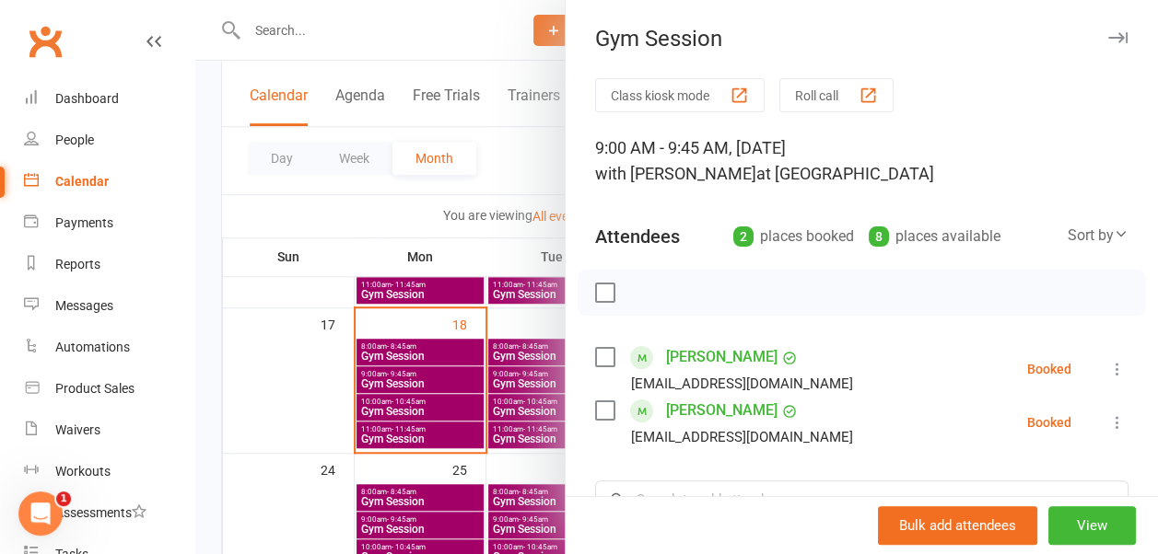
click at [1108, 35] on icon "button" at bounding box center [1117, 37] width 19 height 11
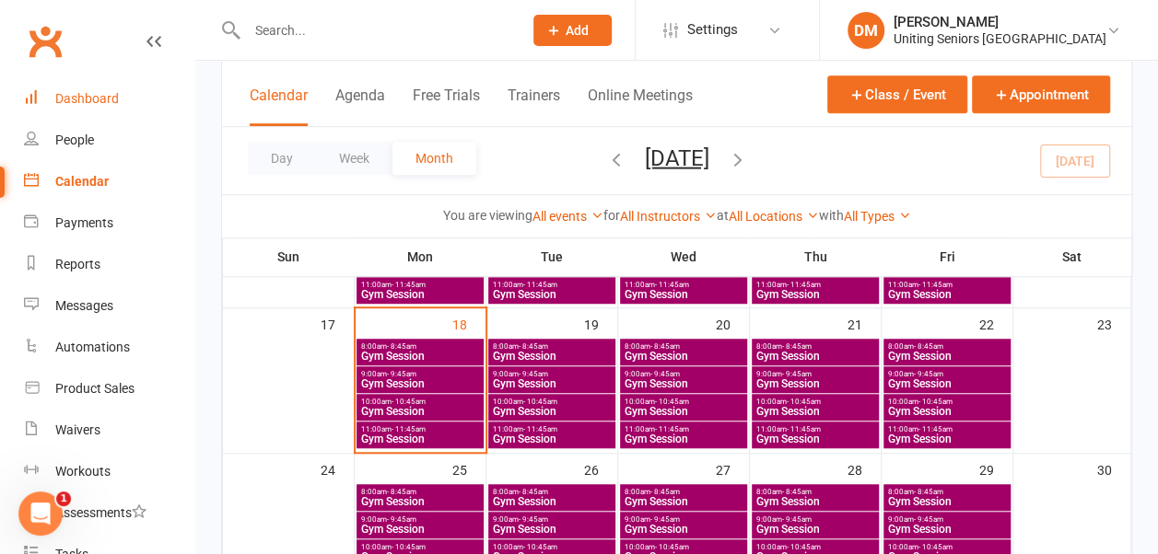
click at [95, 101] on div "Dashboard" at bounding box center [87, 98] width 64 height 15
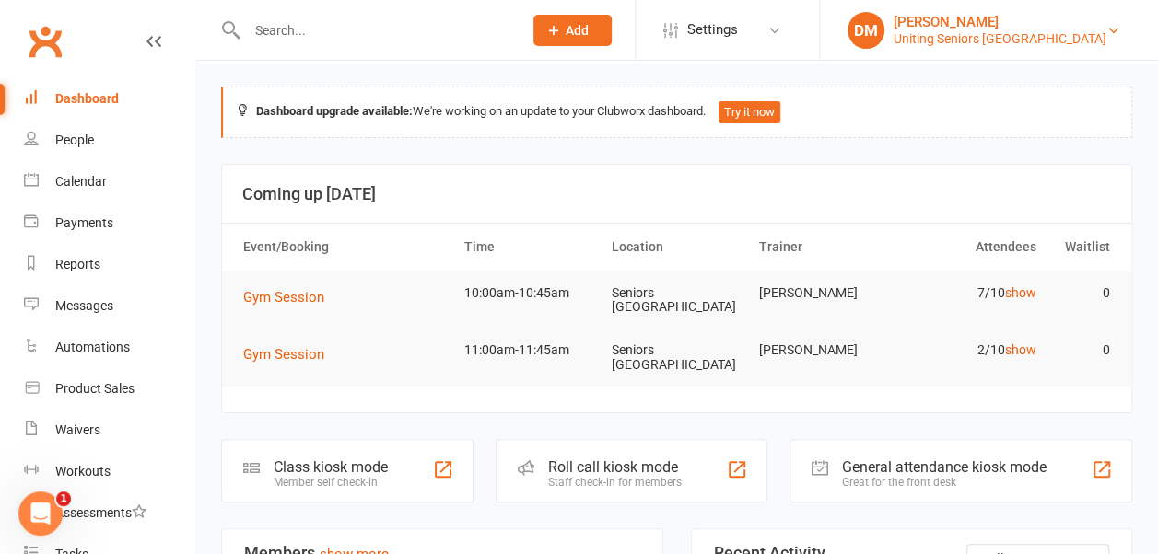
click at [1070, 35] on div "Uniting Seniors [GEOGRAPHIC_DATA]" at bounding box center [999, 38] width 213 height 17
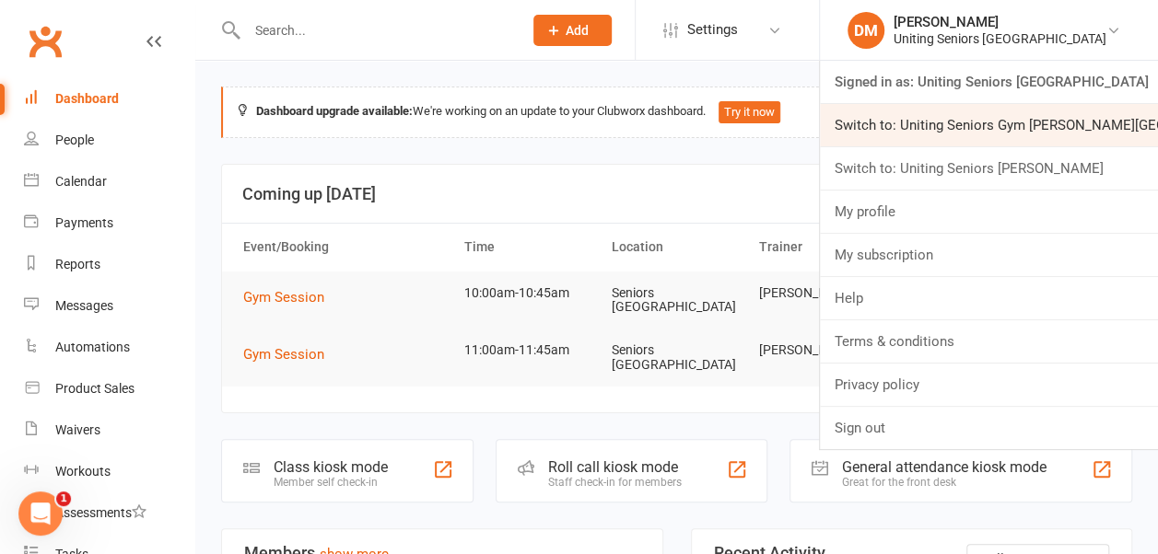
click at [1069, 123] on link "Switch to: Uniting Seniors Gym [PERSON_NAME][GEOGRAPHIC_DATA]" at bounding box center [989, 125] width 338 height 42
